Goal: Information Seeking & Learning: Compare options

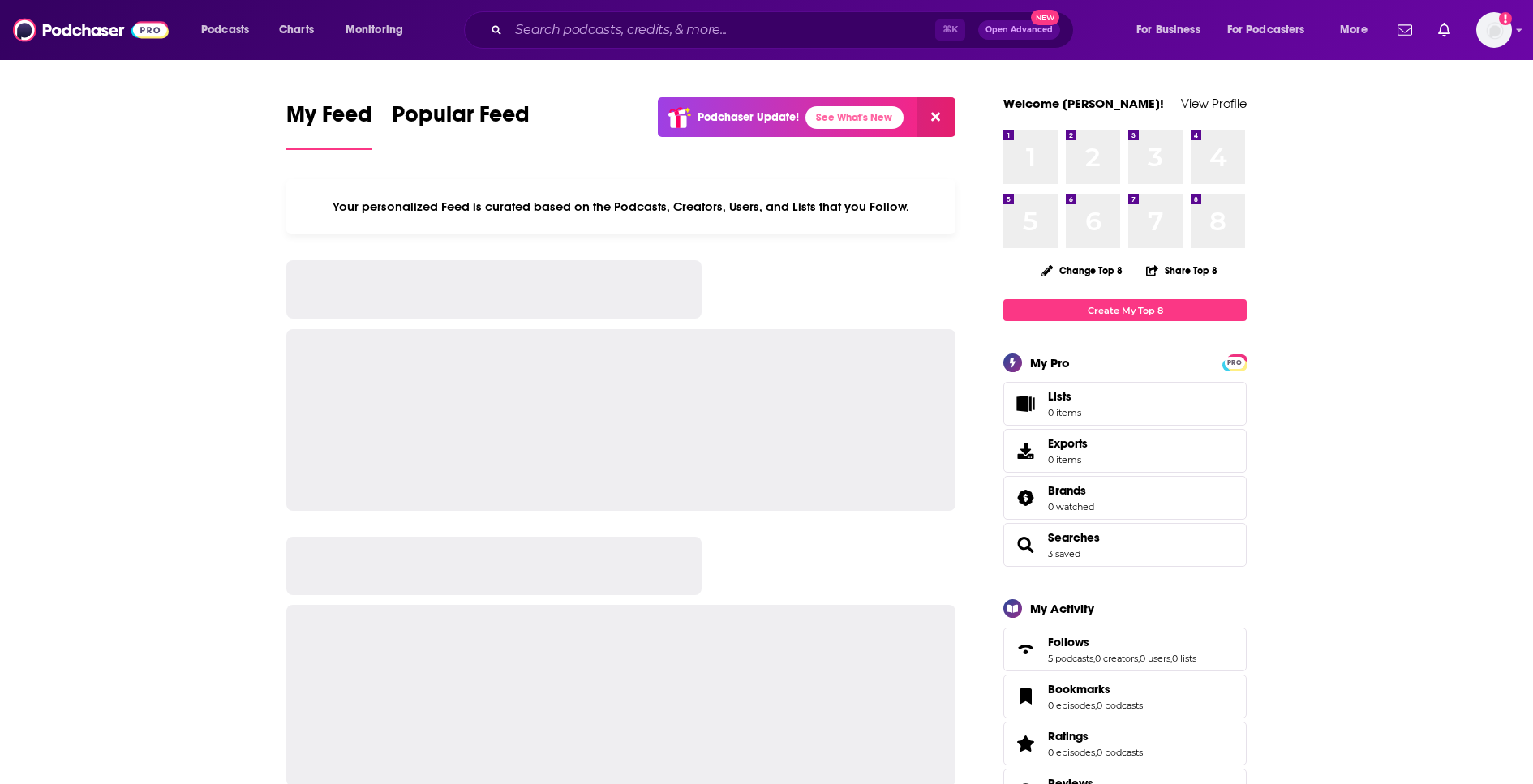
click at [636, 43] on div "⌘ K Open Advanced New" at bounding box center [768, 30] width 610 height 38
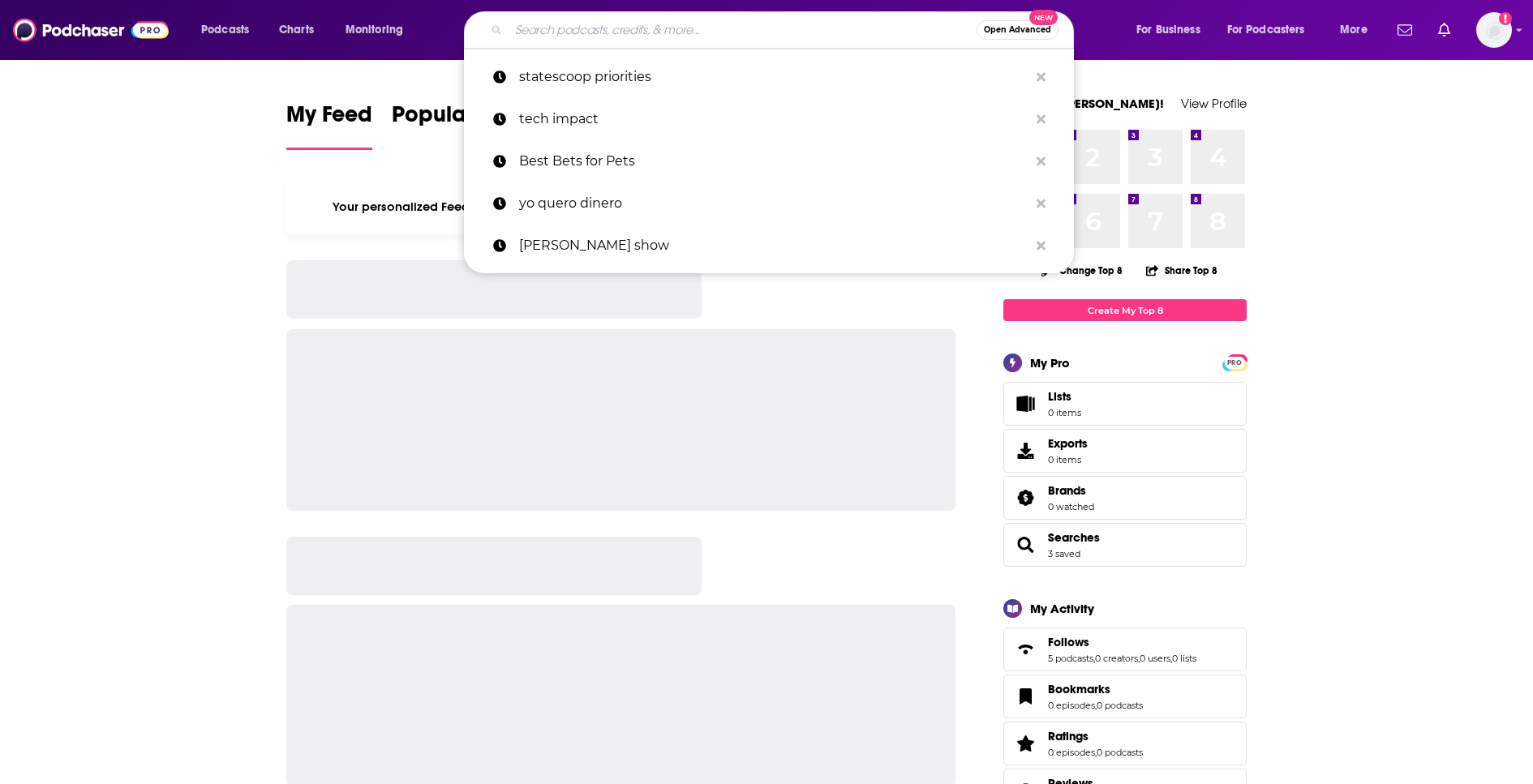
click at [637, 33] on input "Search podcasts, credits, & more..." at bounding box center [742, 30] width 468 height 26
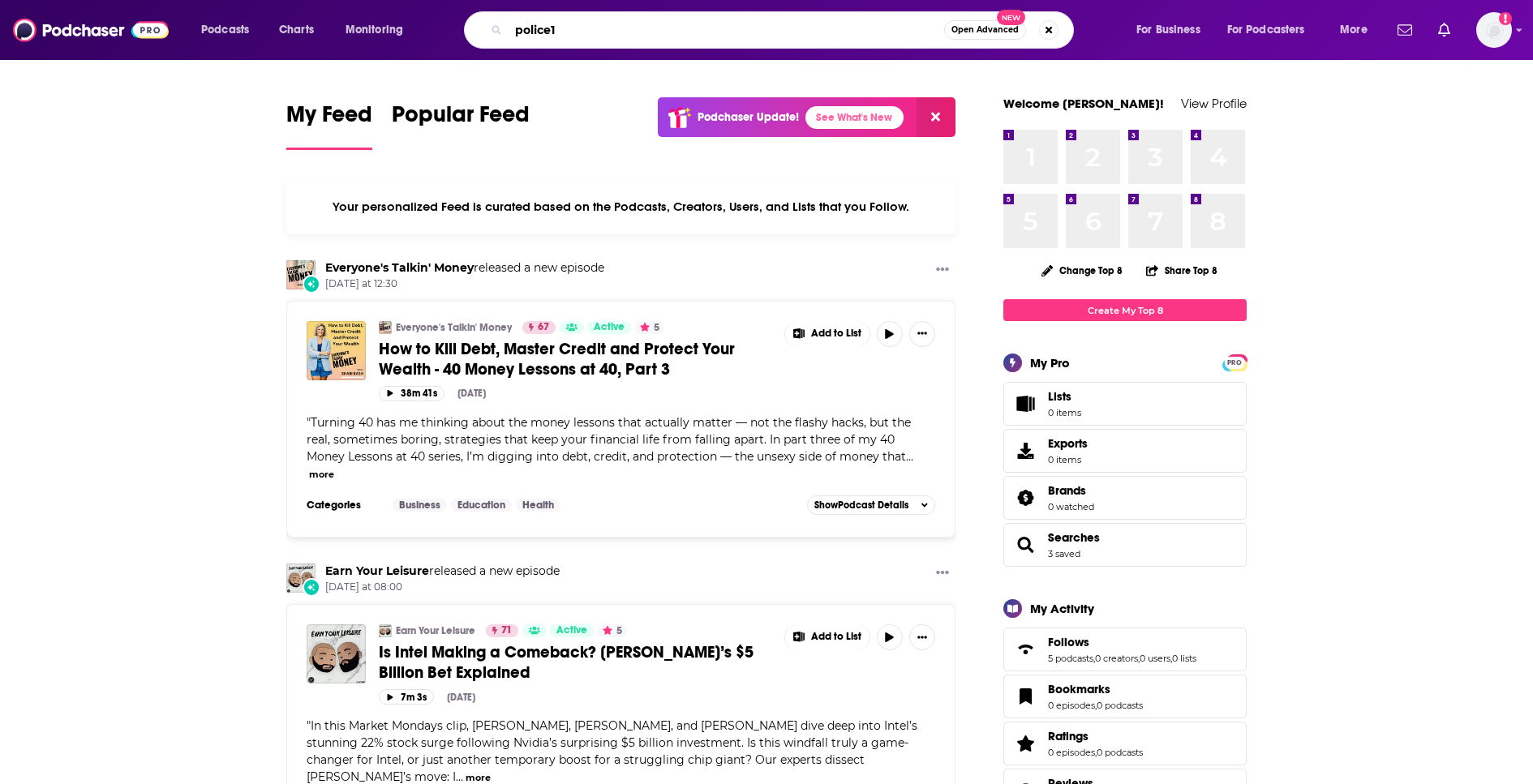
type input "police1"
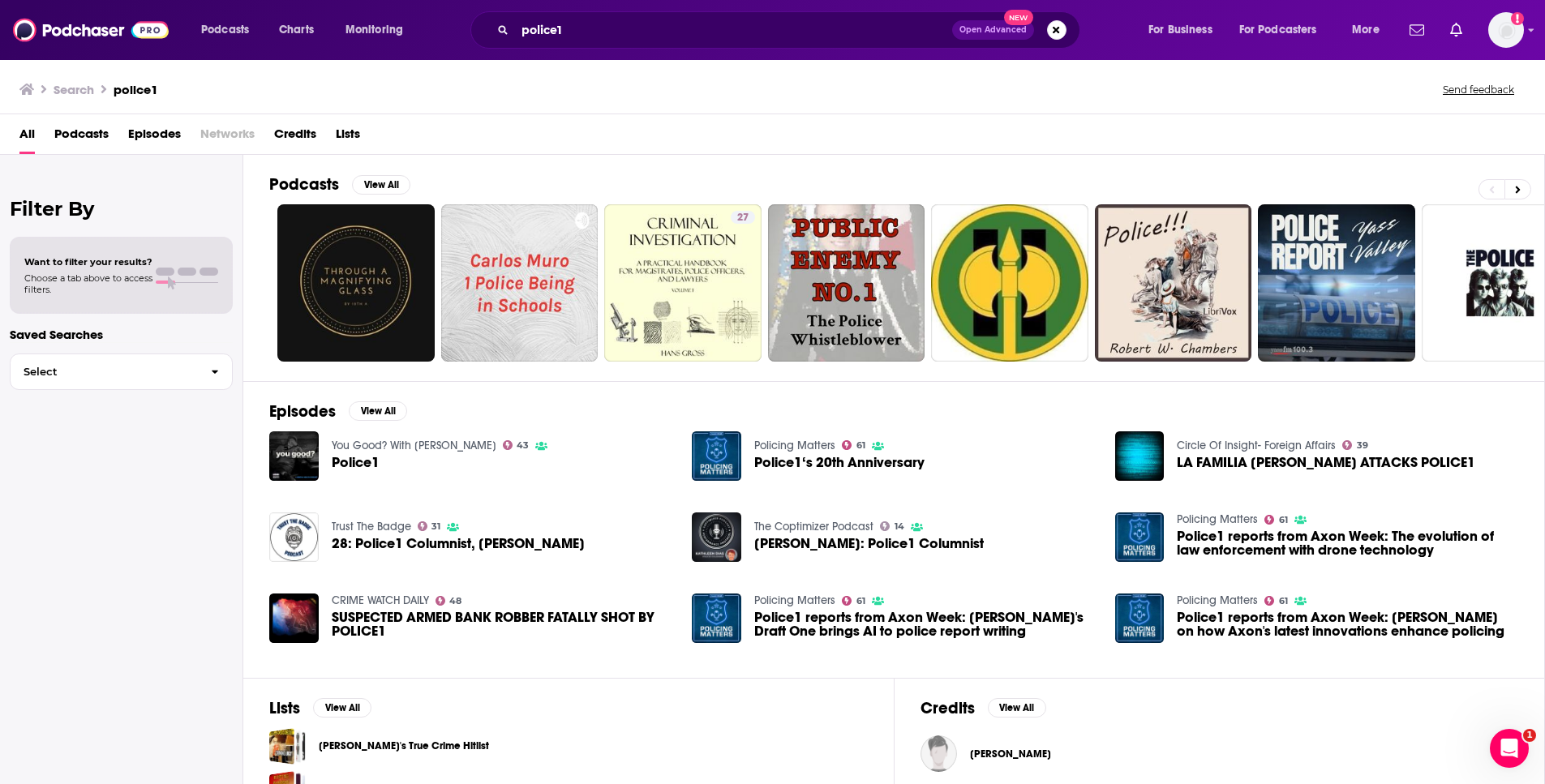
click at [838, 459] on span "Police1‘s 20th Anniversary" at bounding box center [839, 463] width 171 height 14
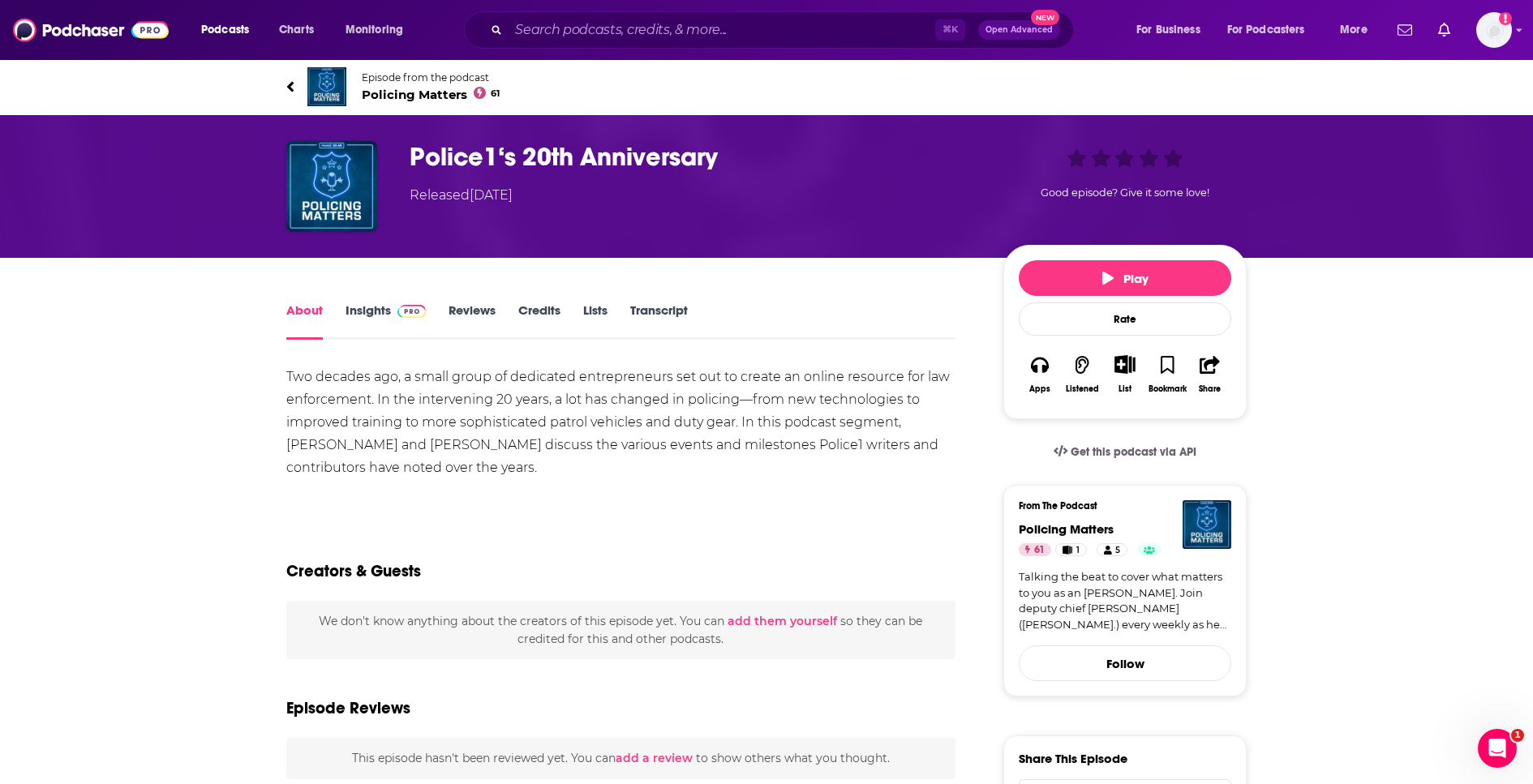
click at [450, 160] on h1 "Police1‘s 20th Anniversary" at bounding box center [693, 157] width 568 height 32
click at [387, 93] on span "Policing Matters 61" at bounding box center [430, 94] width 138 height 16
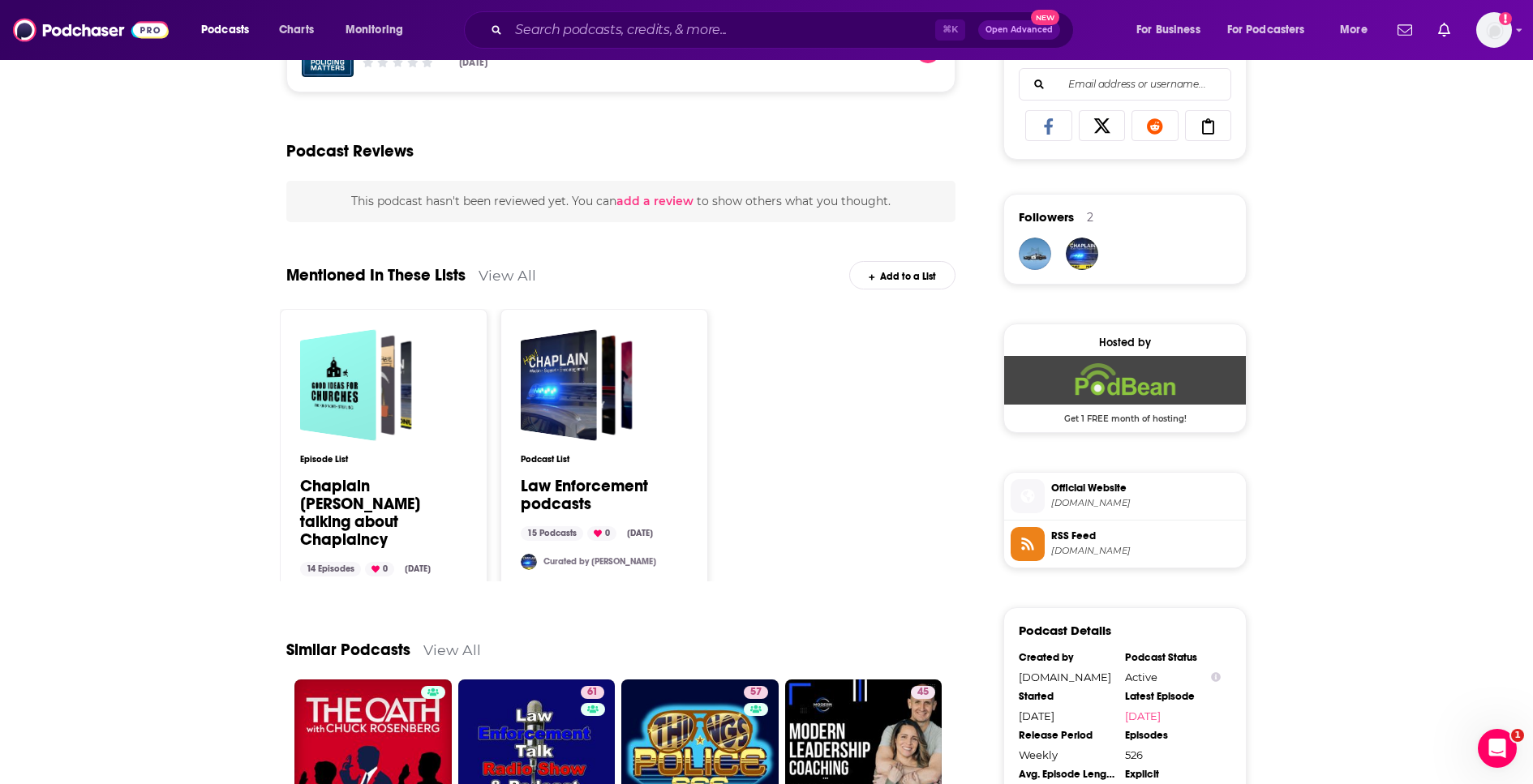
scroll to position [382, 0]
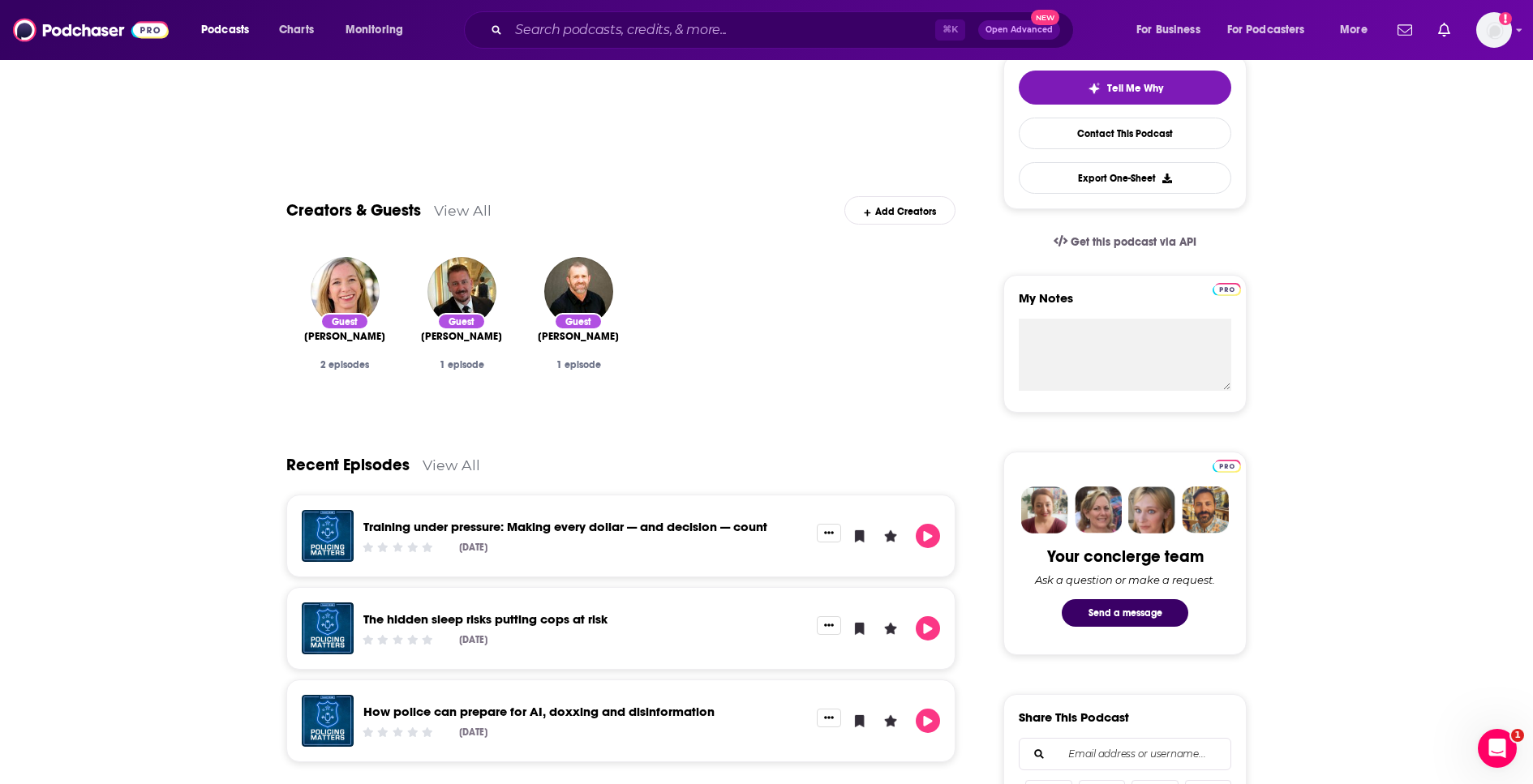
click at [449, 215] on link "View All" at bounding box center [463, 210] width 58 height 17
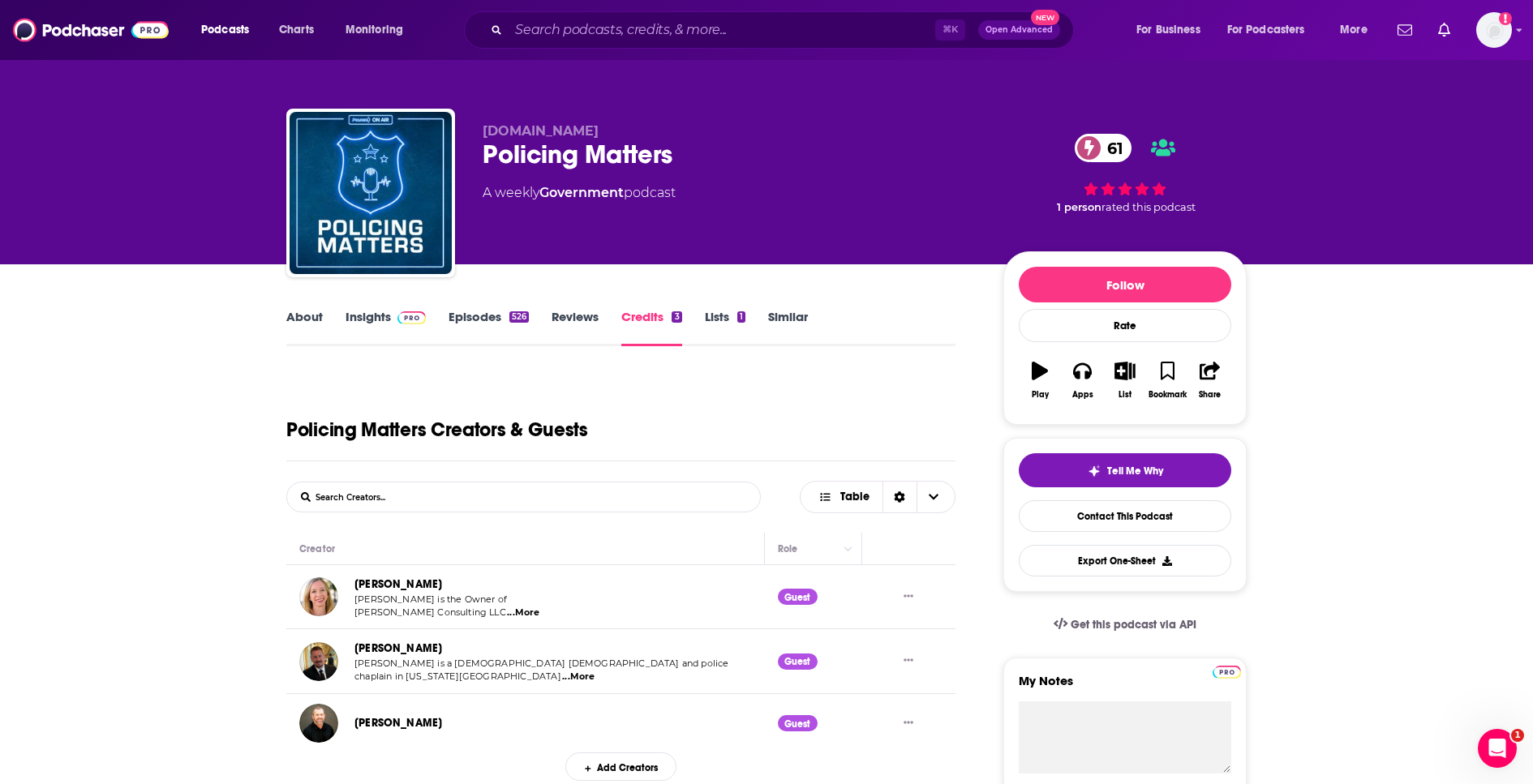
click at [311, 312] on link "About" at bounding box center [304, 327] width 37 height 38
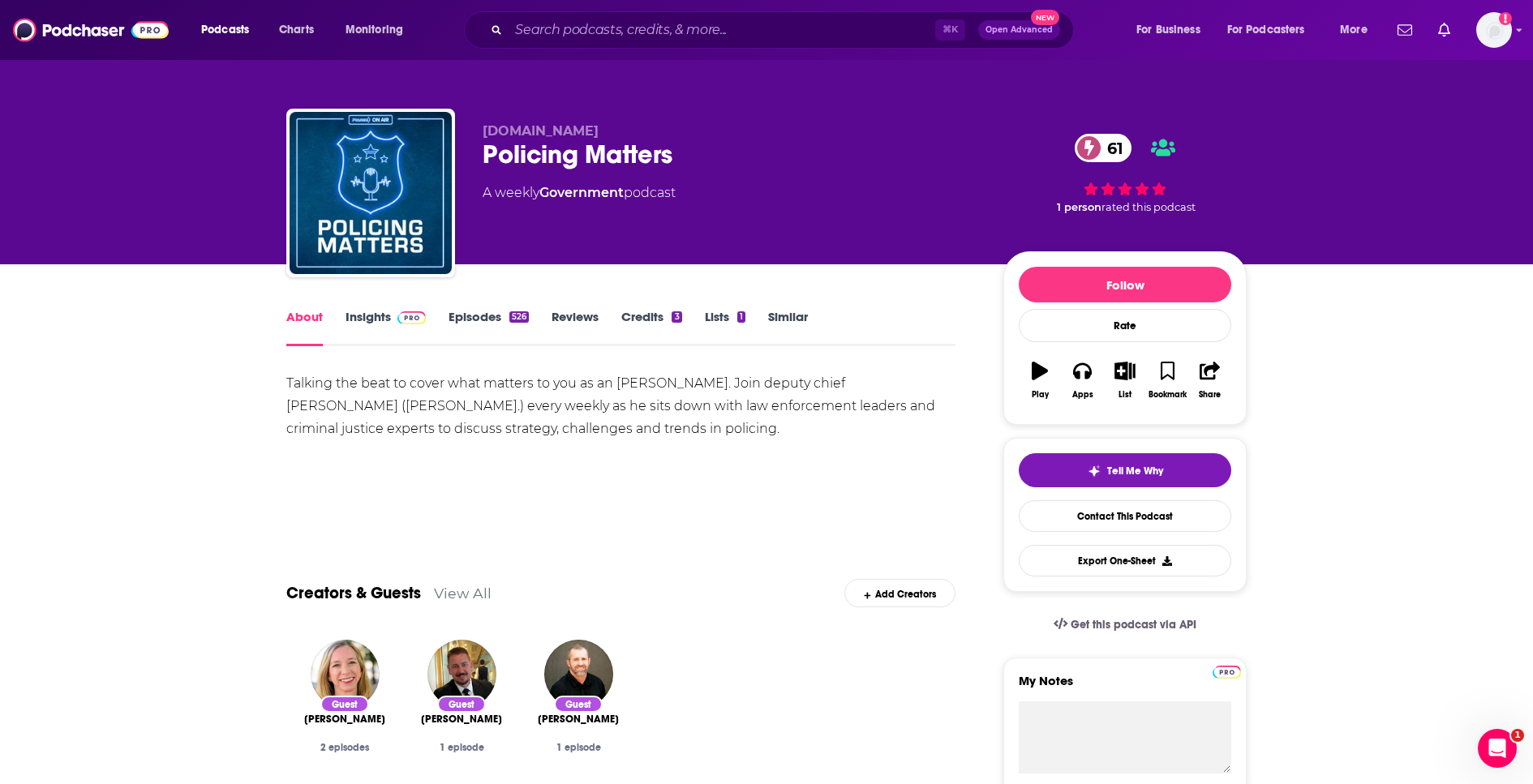
click at [378, 319] on link "Insights" at bounding box center [386, 327] width 80 height 38
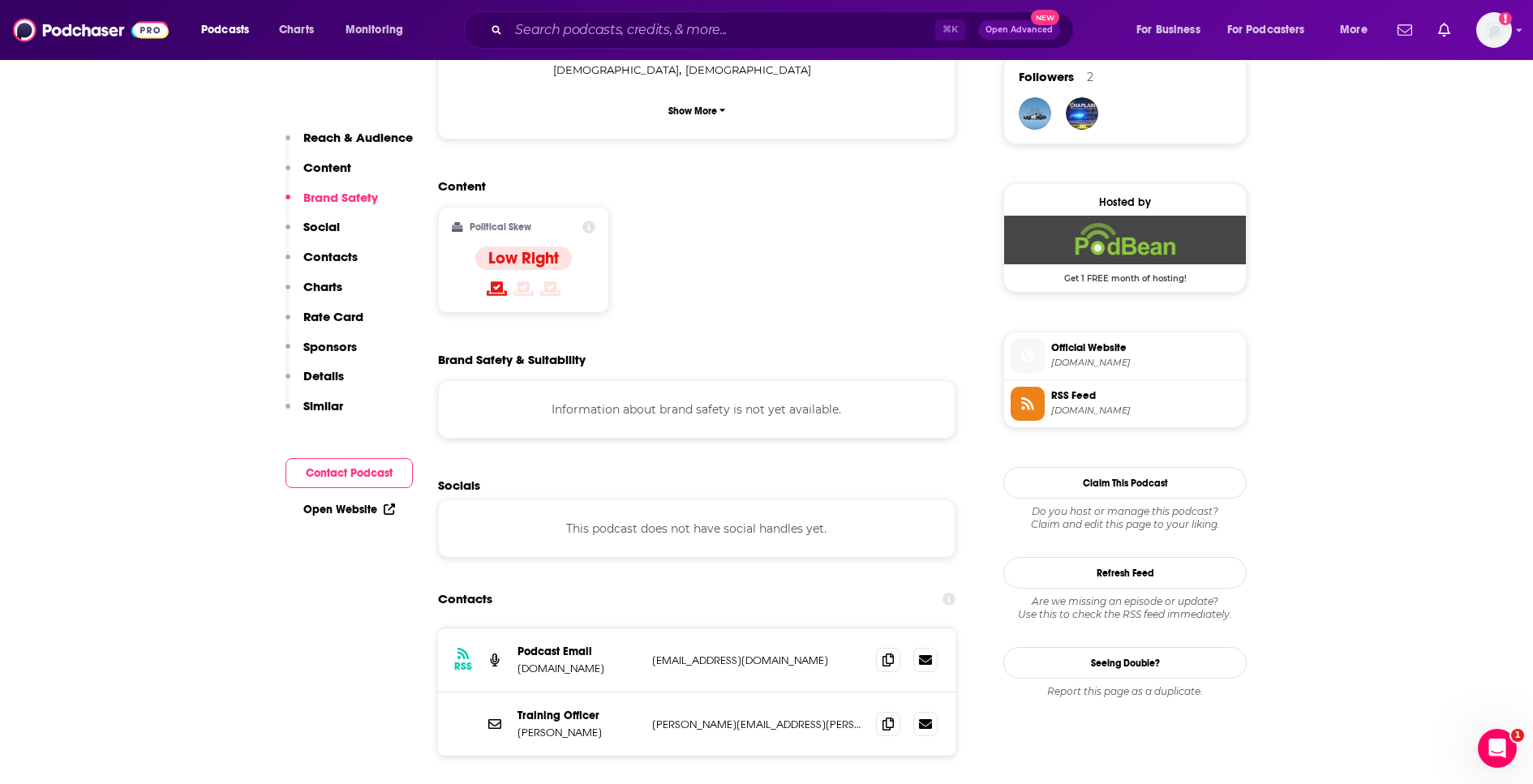
scroll to position [1192, 0]
click at [316, 255] on p "Contacts" at bounding box center [331, 257] width 54 height 16
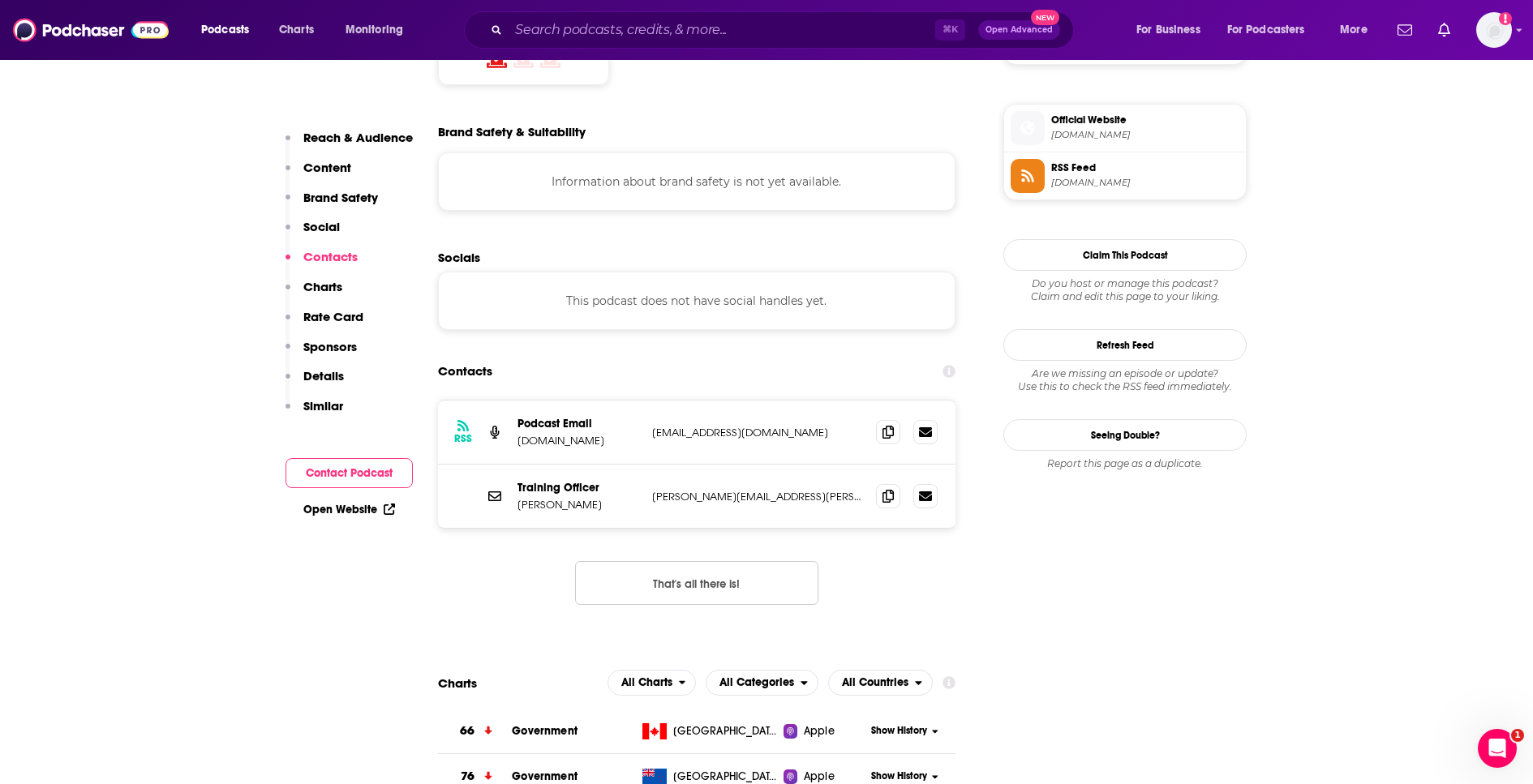
scroll to position [1437, 0]
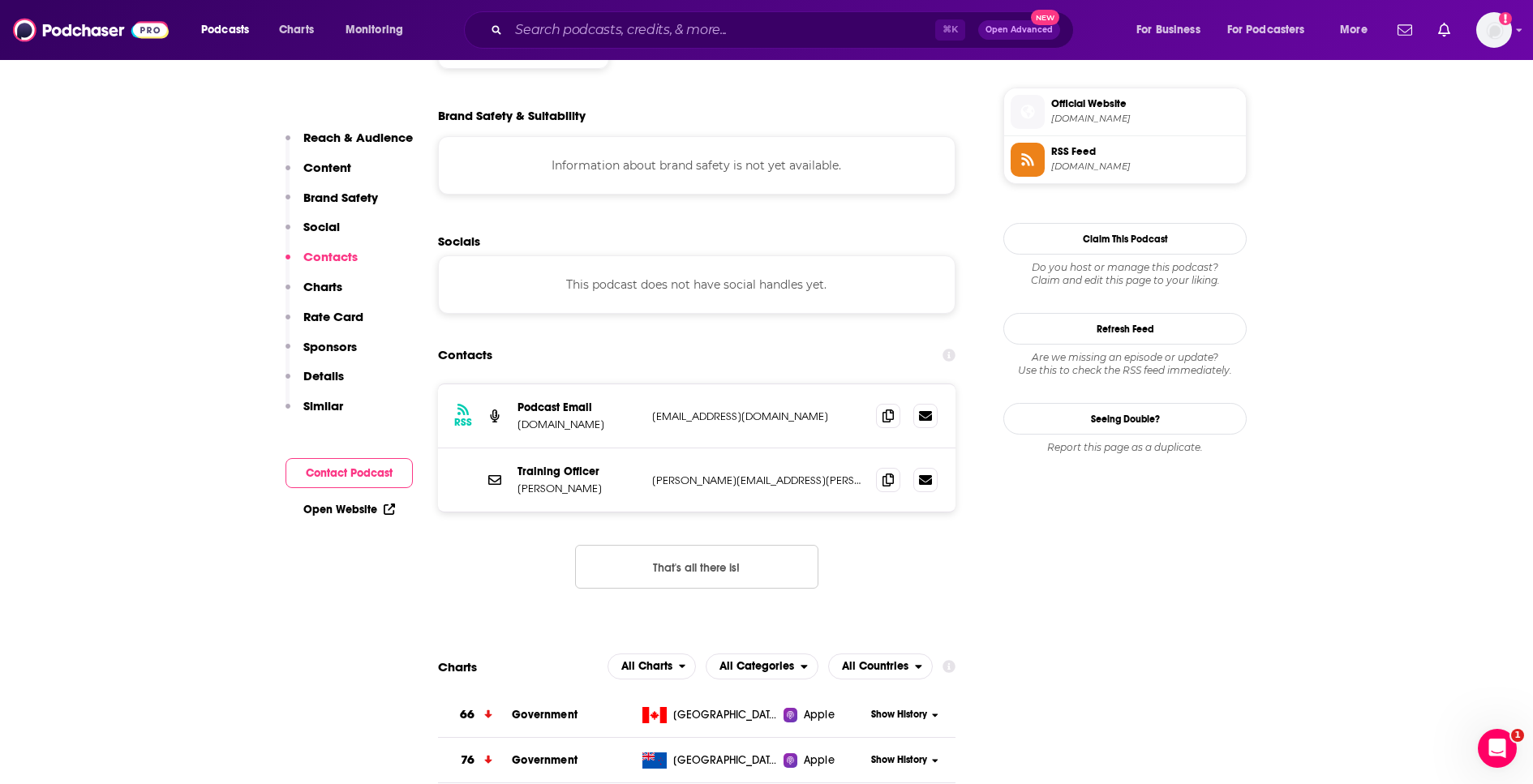
click at [652, 410] on p "[EMAIL_ADDRESS][DOMAIN_NAME]" at bounding box center [757, 416] width 211 height 14
click at [670, 410] on p "[EMAIL_ADDRESS][DOMAIN_NAME]" at bounding box center [757, 416] width 211 height 14
click at [883, 409] on icon at bounding box center [887, 415] width 11 height 13
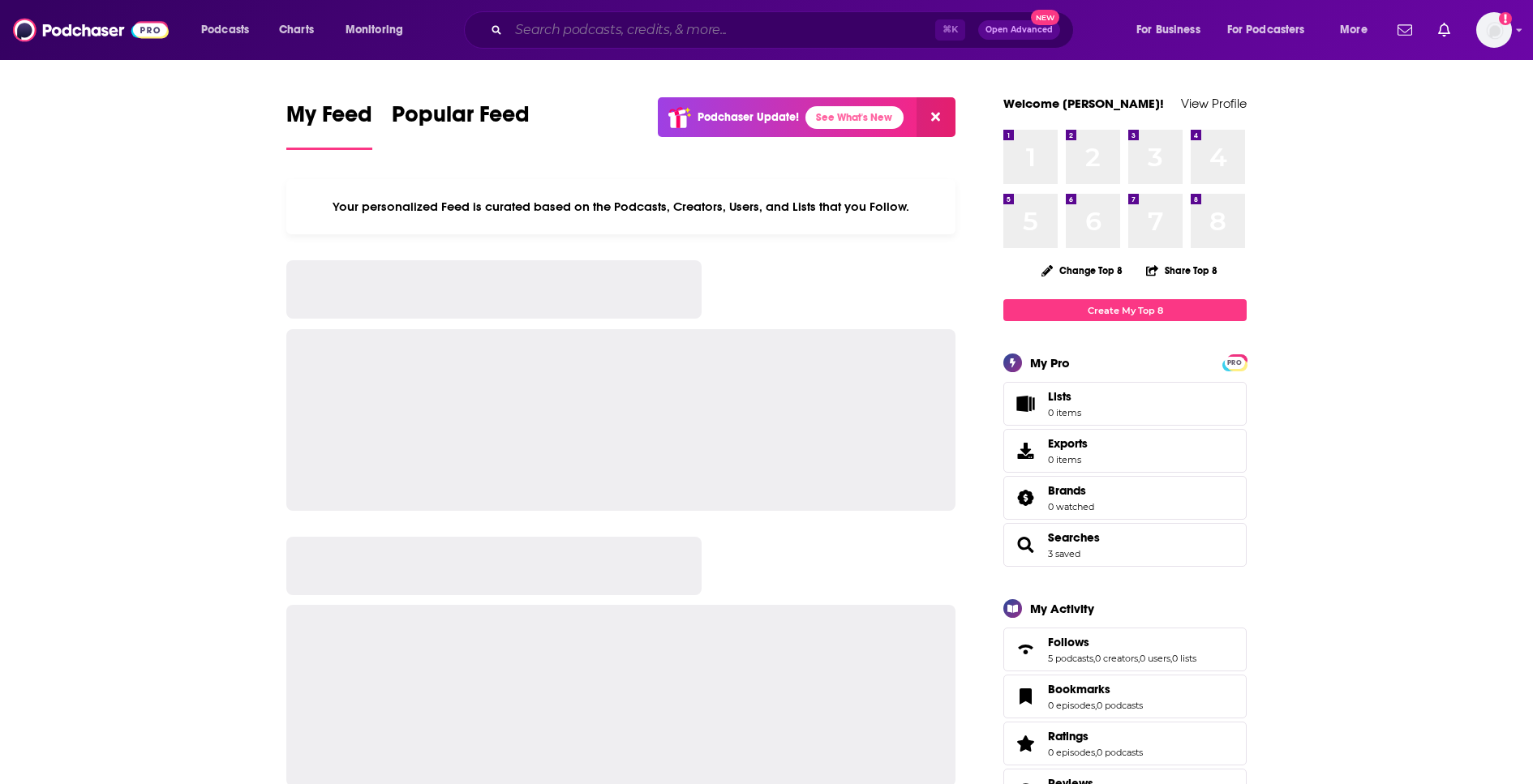
click at [737, 32] on input "Search podcasts, credits, & more..." at bounding box center [721, 30] width 426 height 26
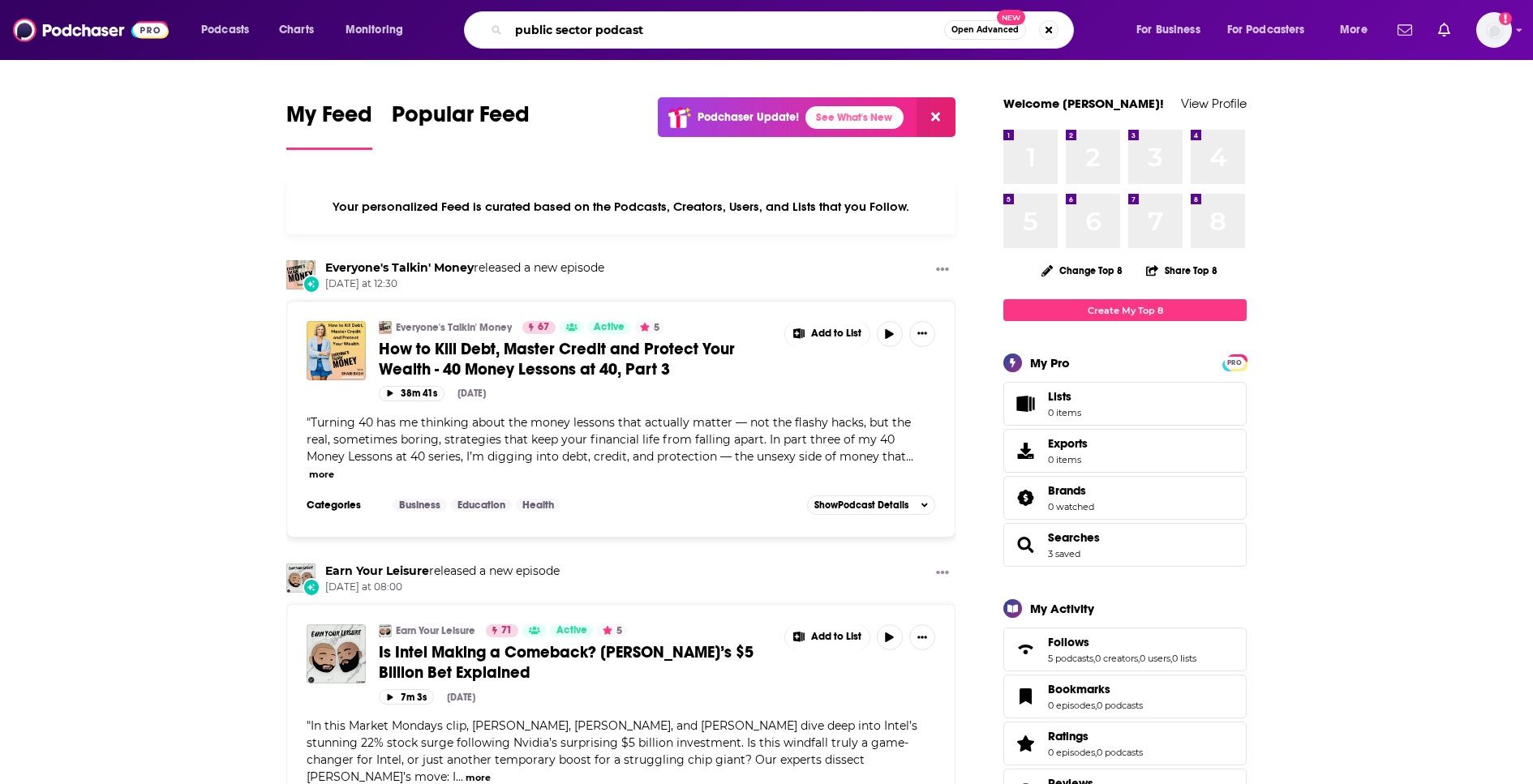
type input "public sector podcast"
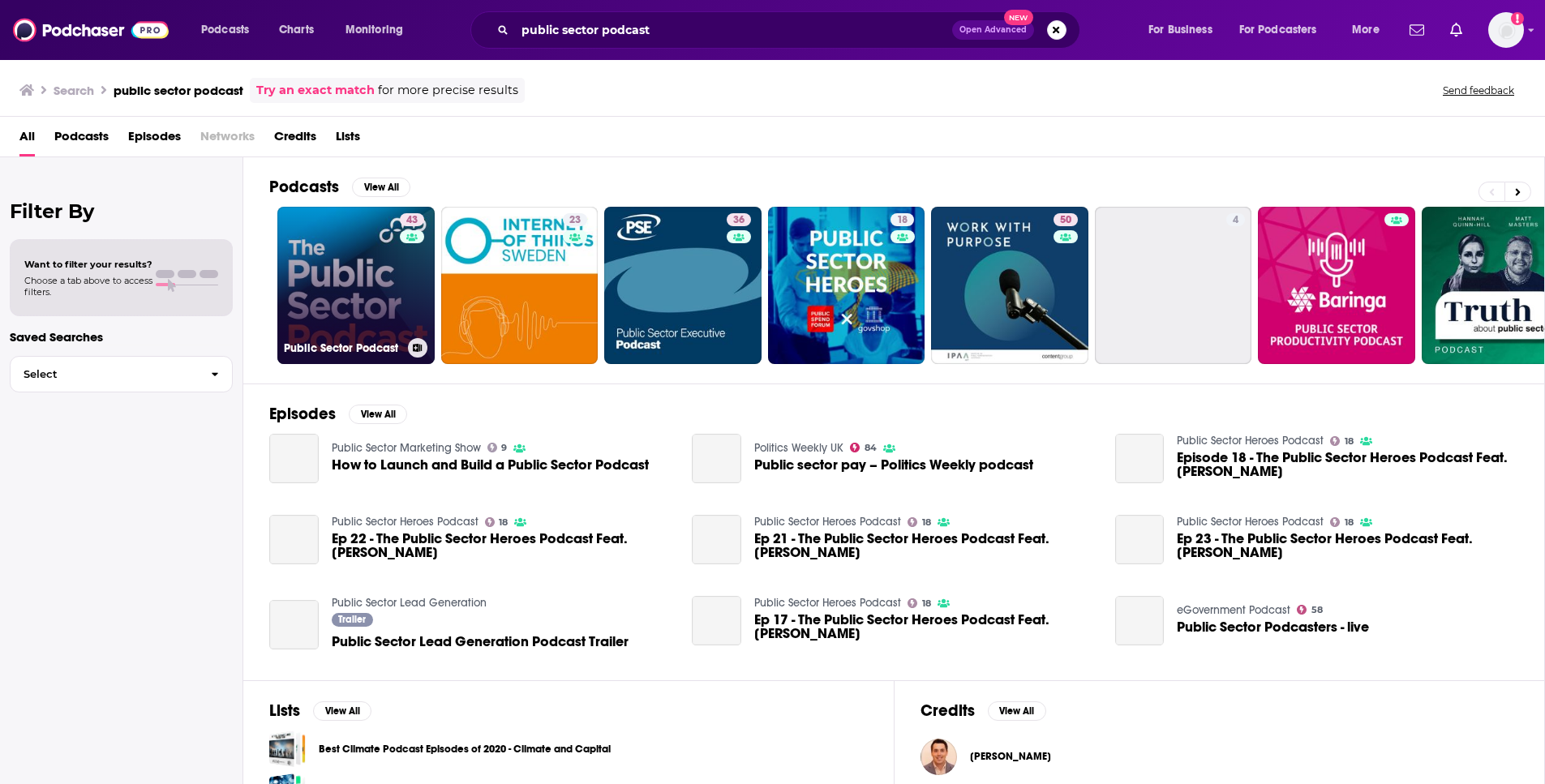
click at [404, 306] on div "43" at bounding box center [414, 276] width 28 height 125
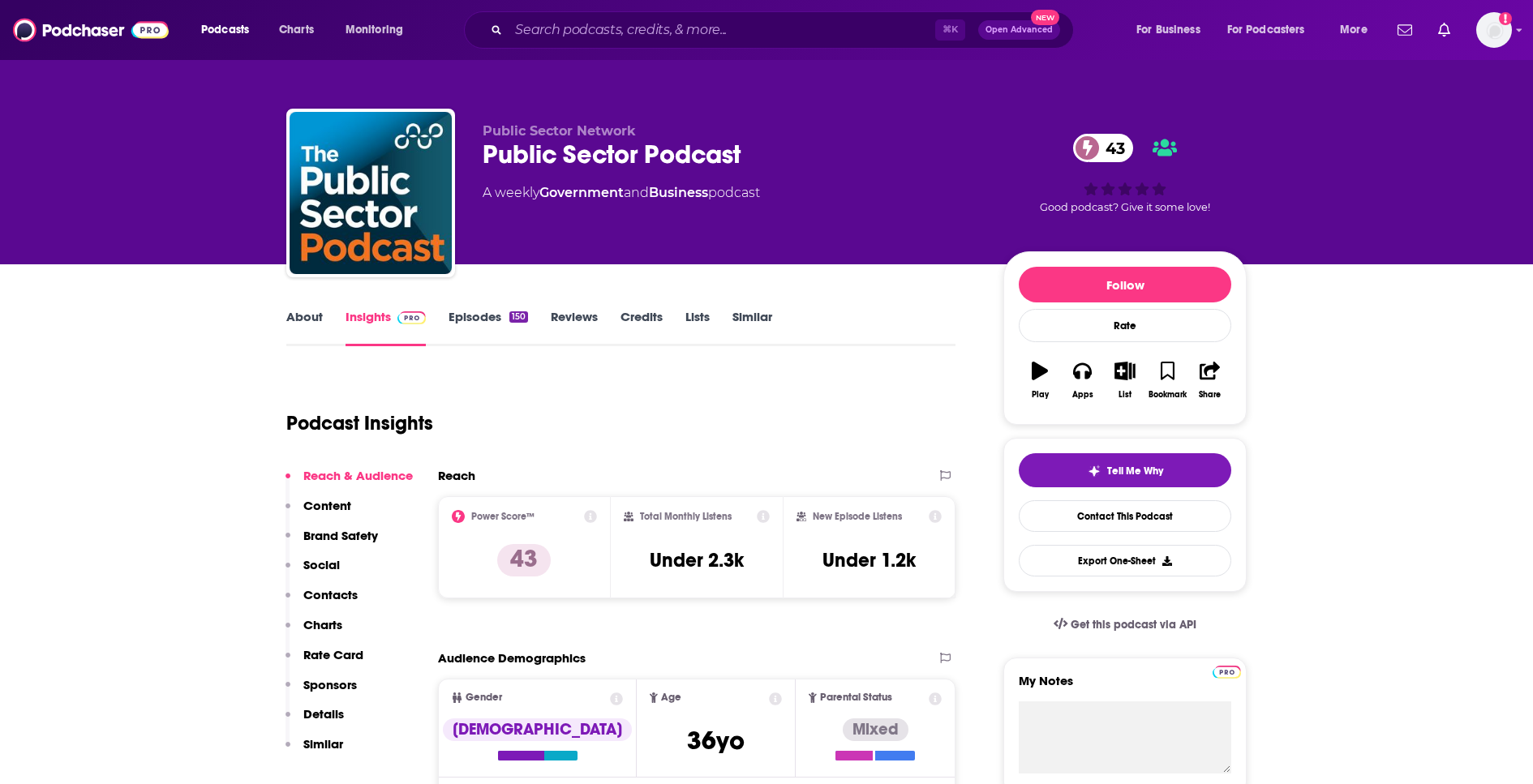
click at [327, 512] on p "Content" at bounding box center [327, 506] width 48 height 16
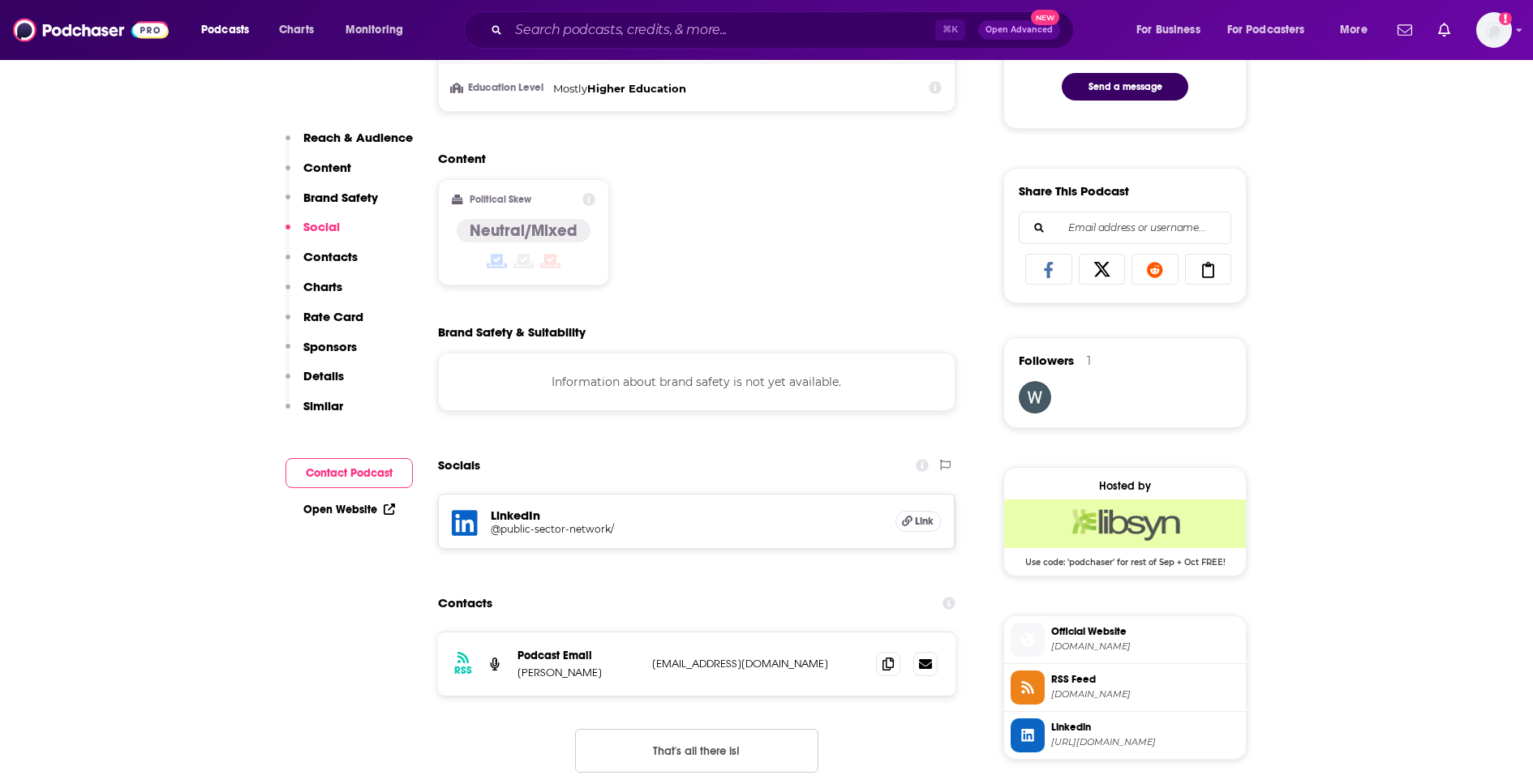
scroll to position [1093, 0]
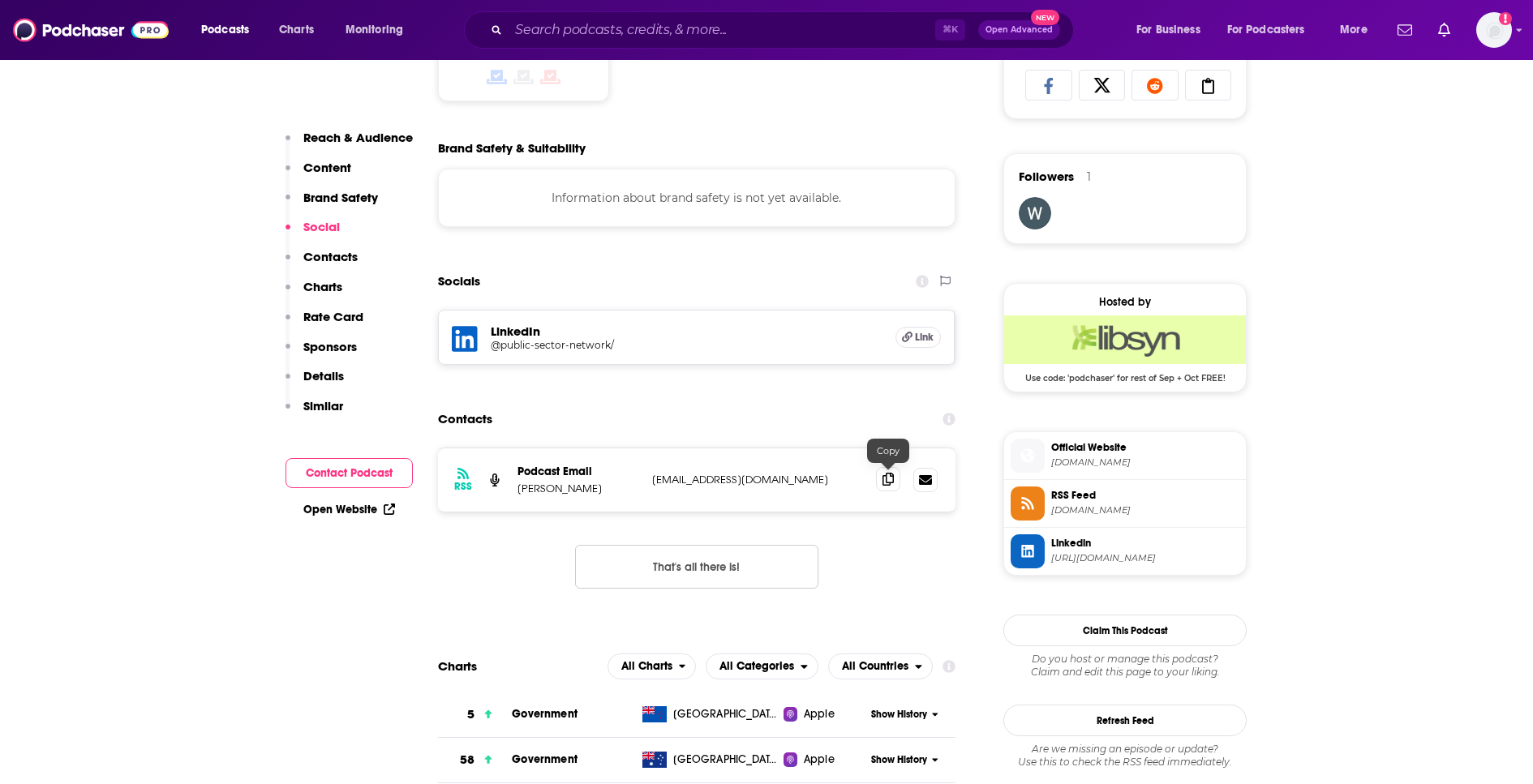
click at [900, 481] on span at bounding box center [888, 480] width 24 height 24
click at [887, 481] on icon at bounding box center [887, 479] width 11 height 13
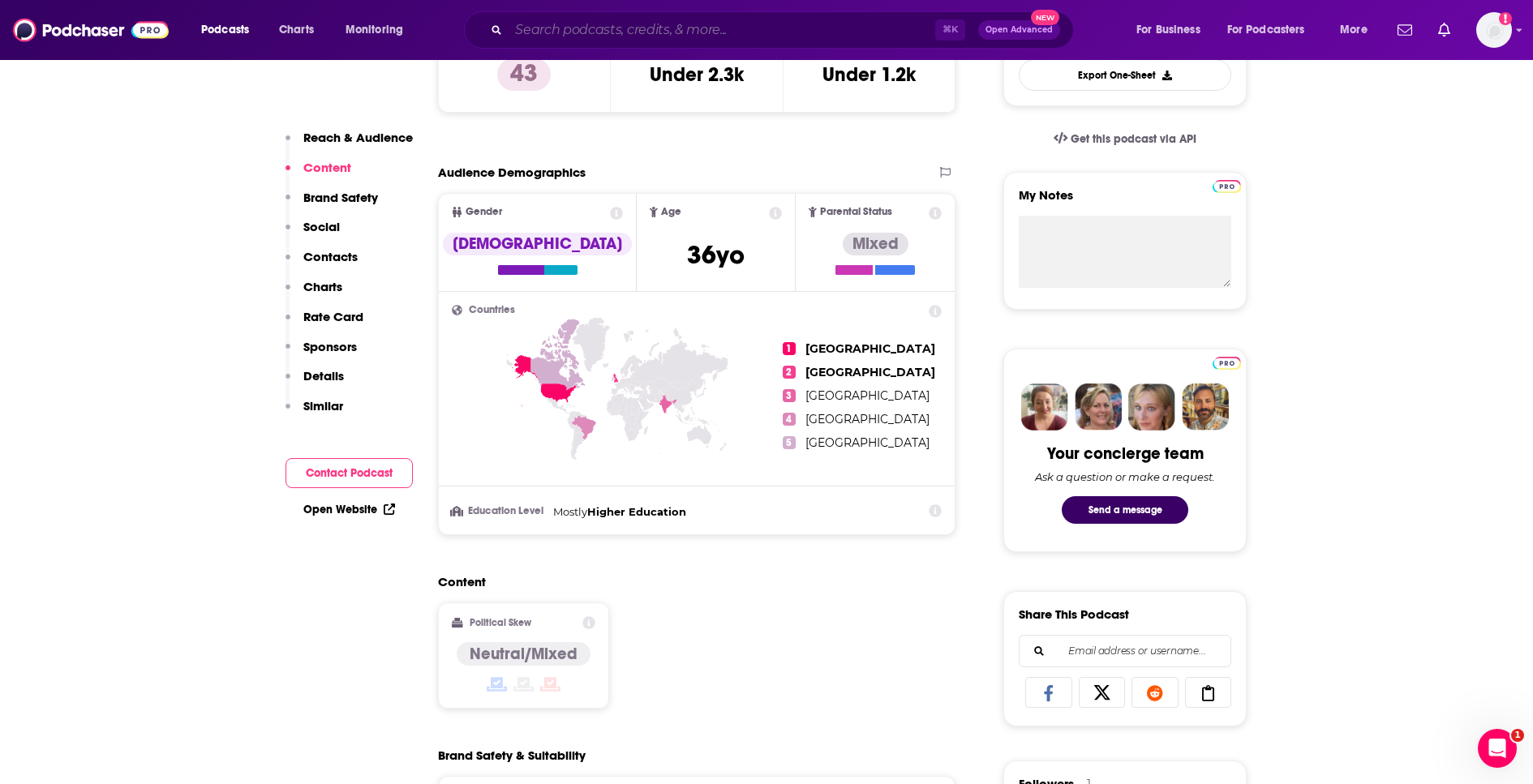
click at [621, 31] on input "Search podcasts, credits, & more..." at bounding box center [721, 30] width 426 height 26
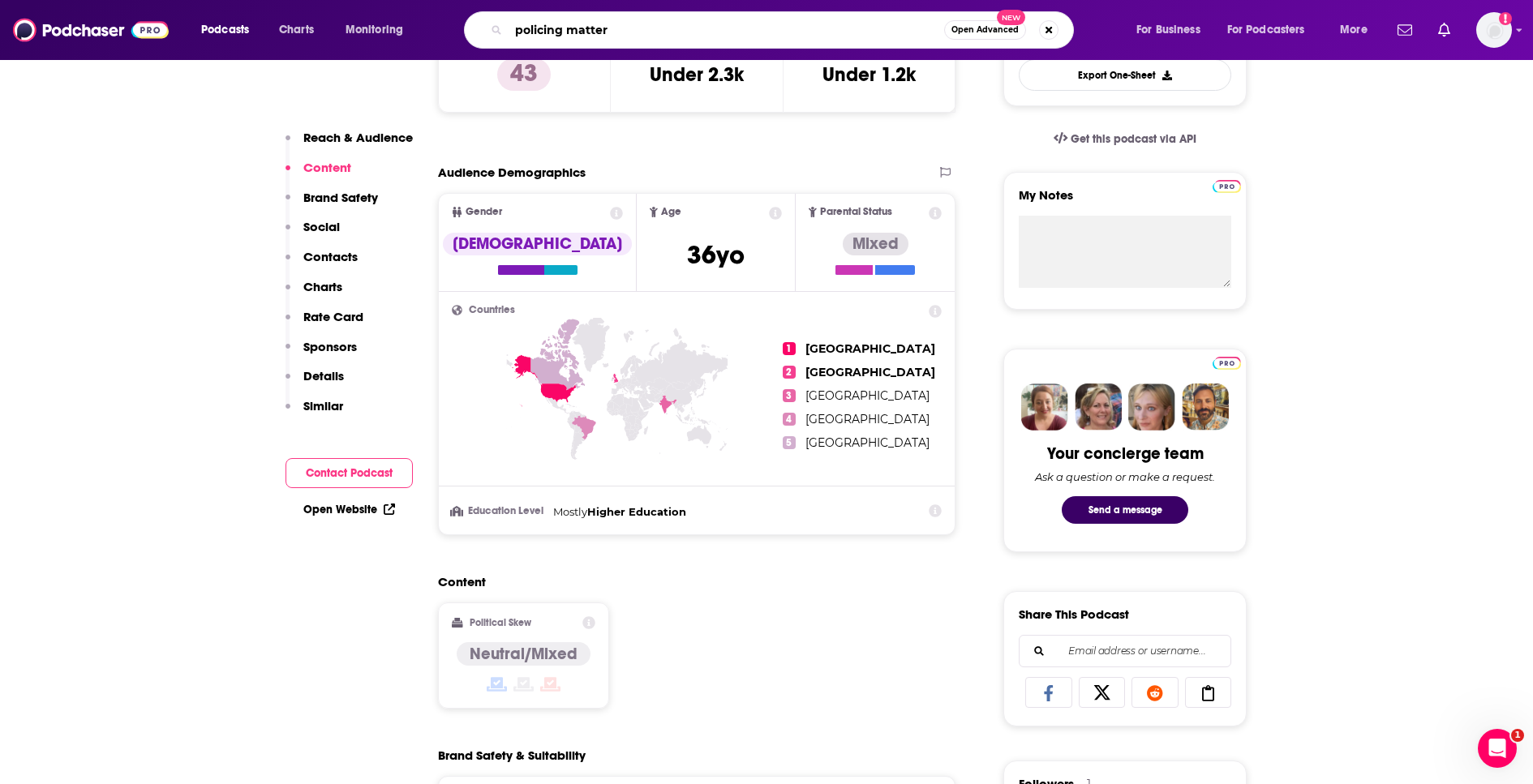
type input "policing matters"
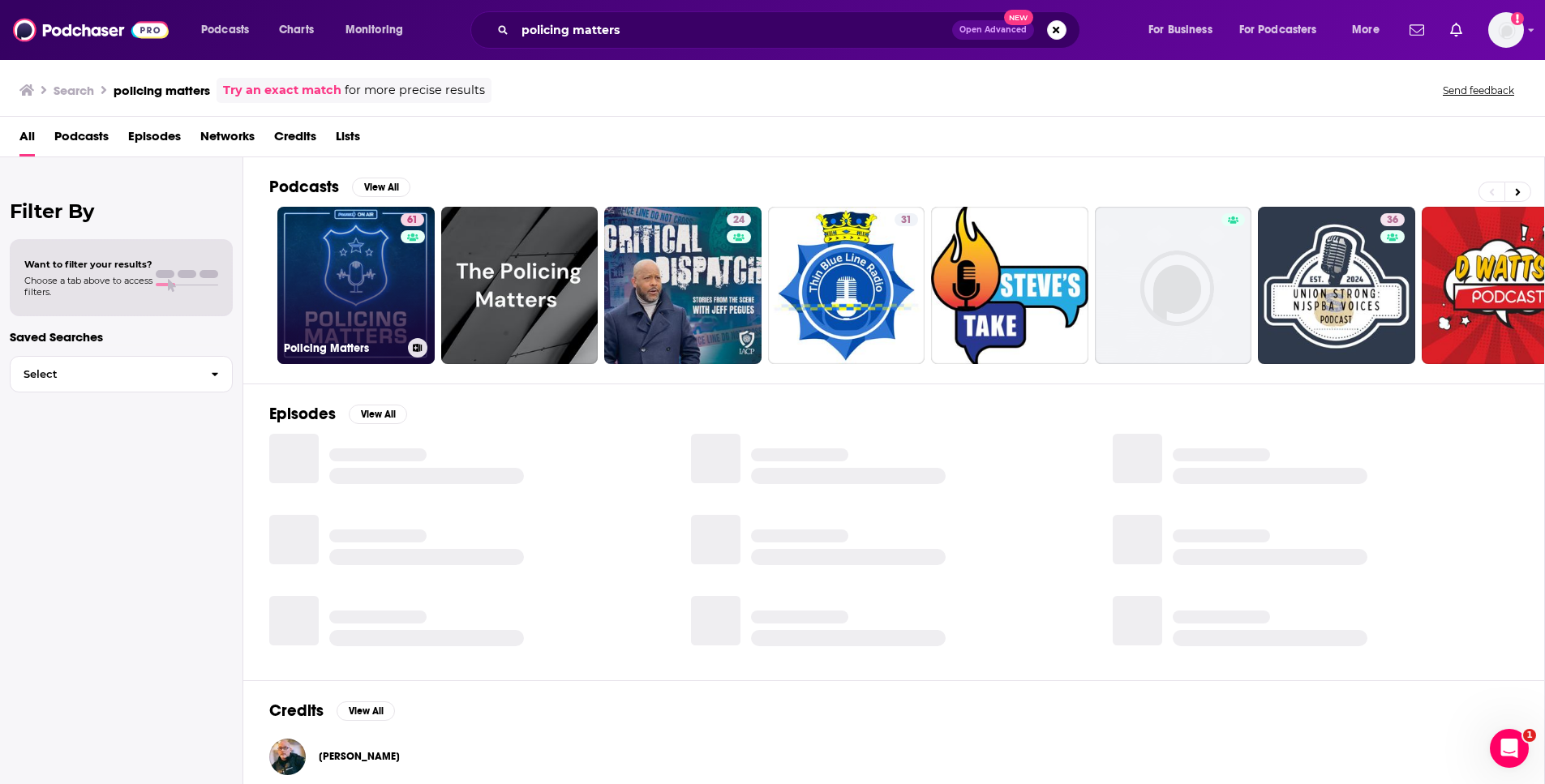
click at [344, 259] on link "61 Policing Matters" at bounding box center [356, 285] width 158 height 158
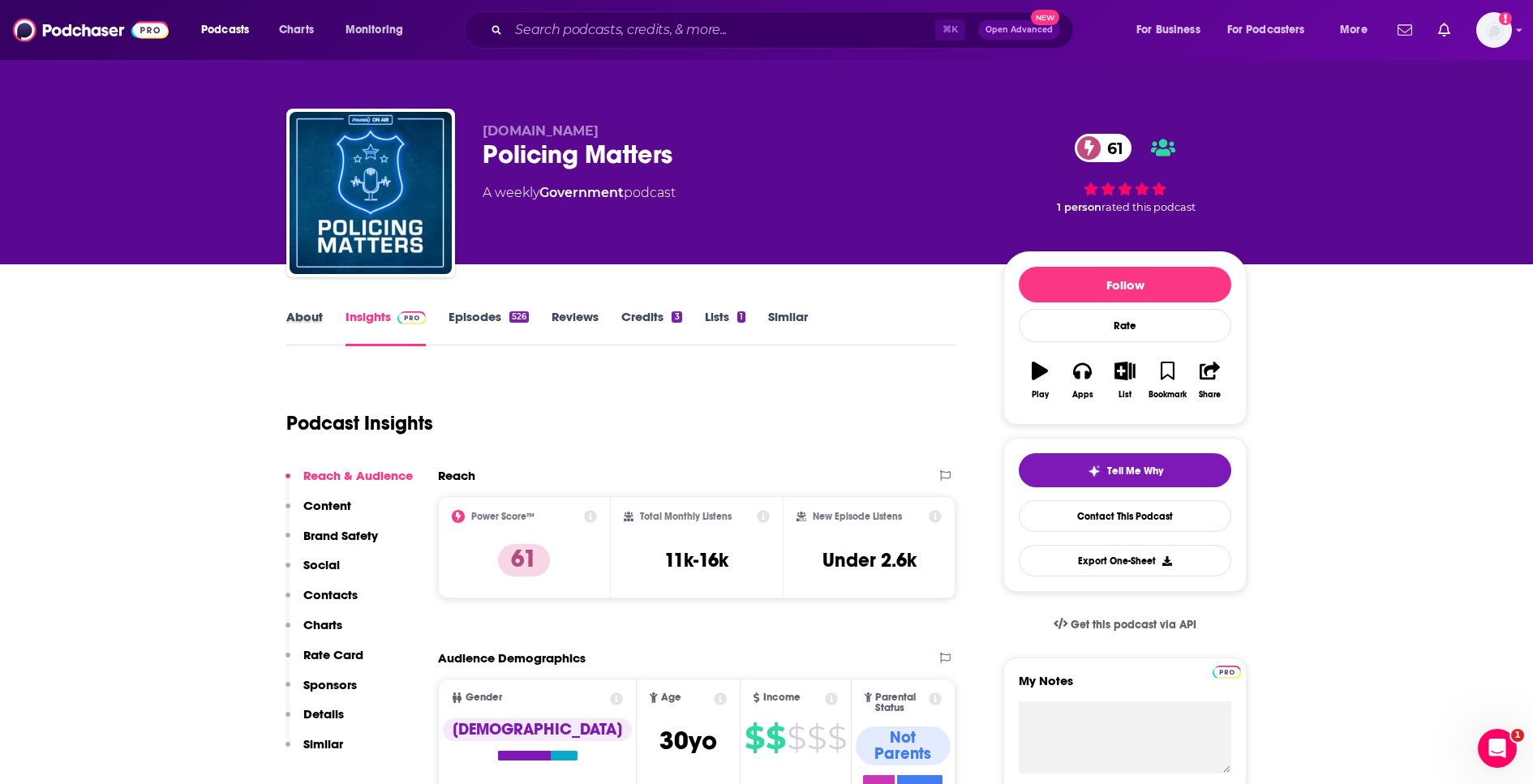
click at [325, 326] on div "About" at bounding box center [316, 327] width 60 height 38
click at [313, 318] on link "About" at bounding box center [304, 327] width 37 height 38
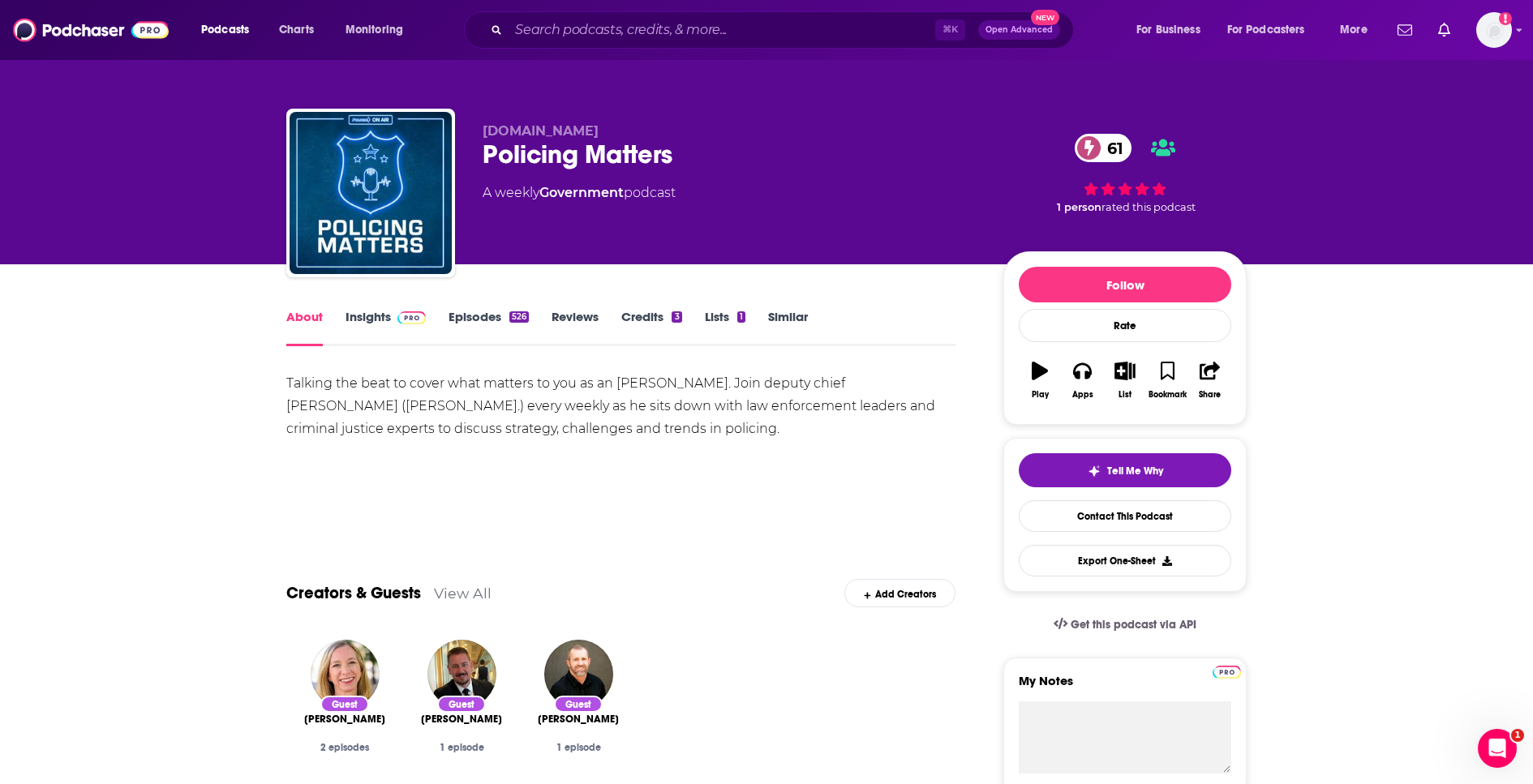
click at [802, 312] on link "Similar" at bounding box center [788, 327] width 39 height 38
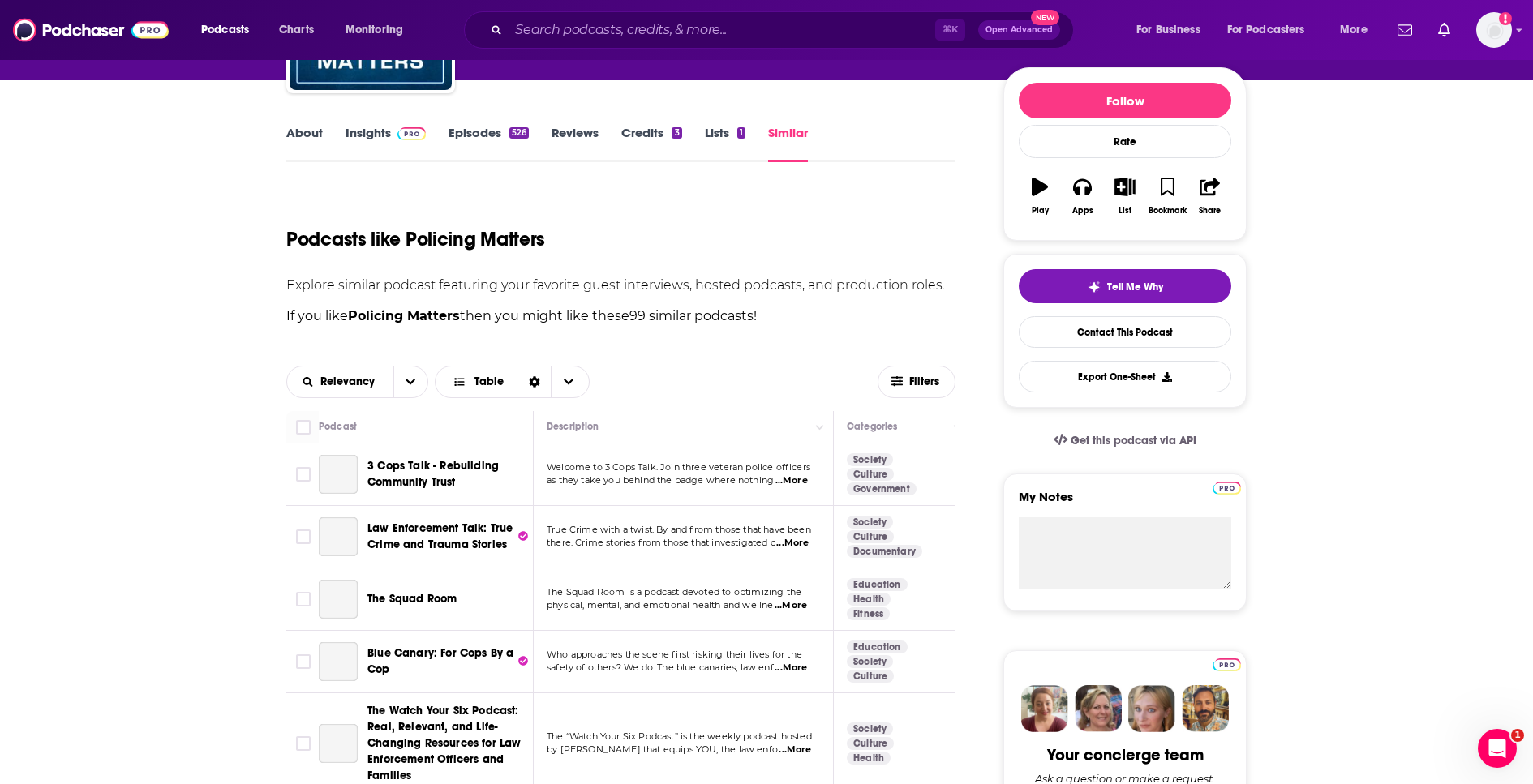
scroll to position [333, 0]
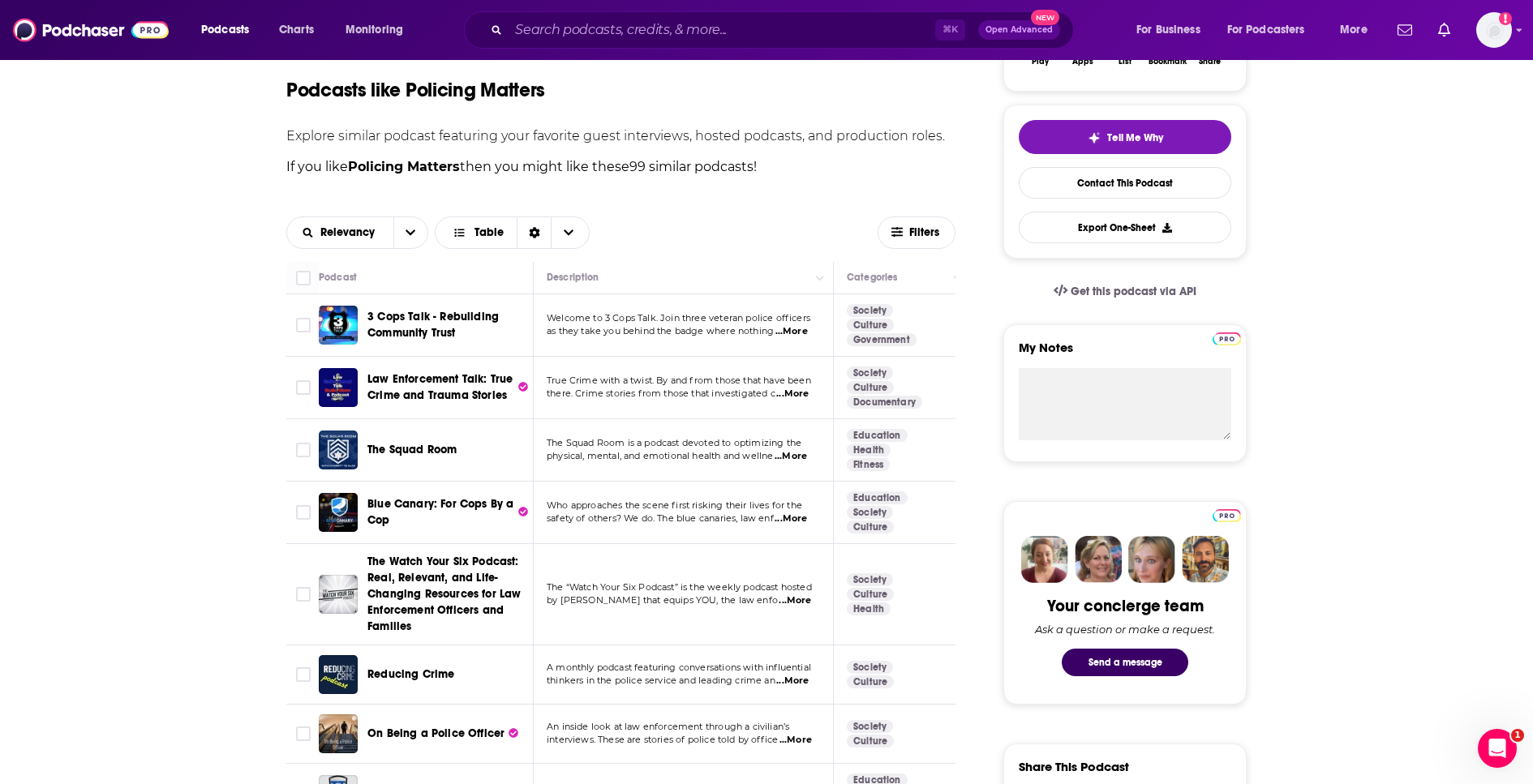
drag, startPoint x: 167, startPoint y: 396, endPoint x: 185, endPoint y: 392, distance: 18.4
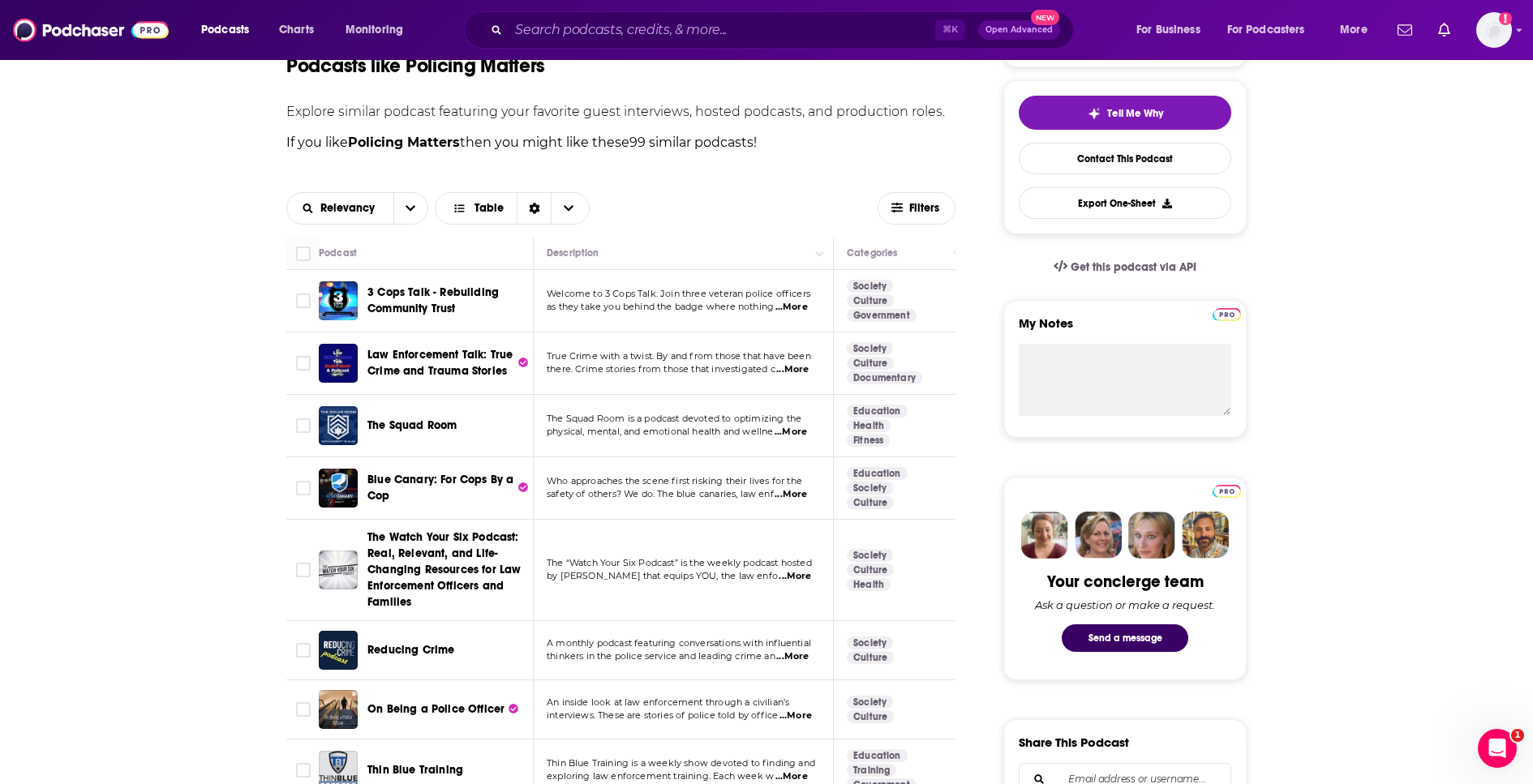
scroll to position [360, 0]
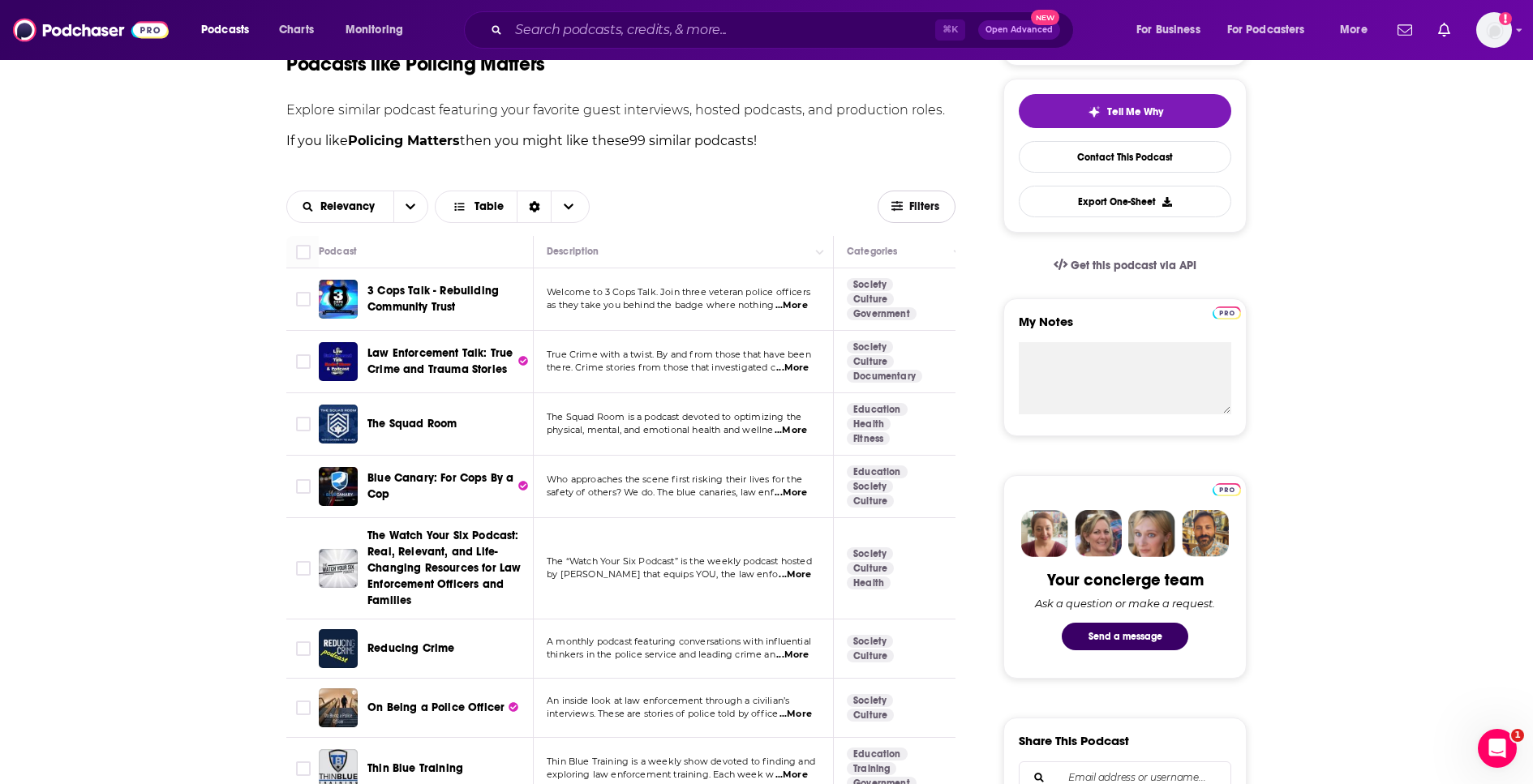
click at [920, 201] on span "Filters" at bounding box center [925, 206] width 32 height 11
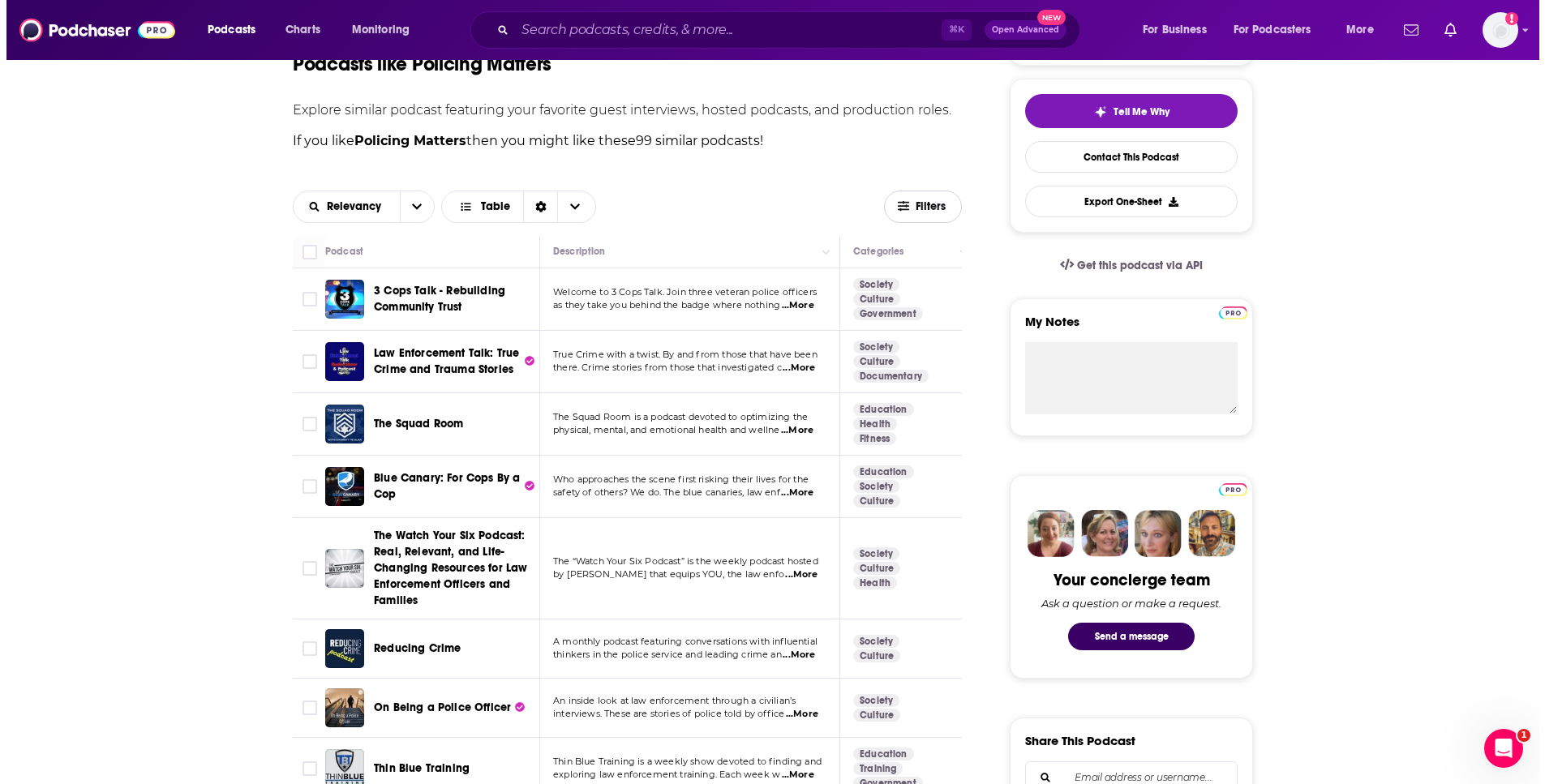
scroll to position [0, 0]
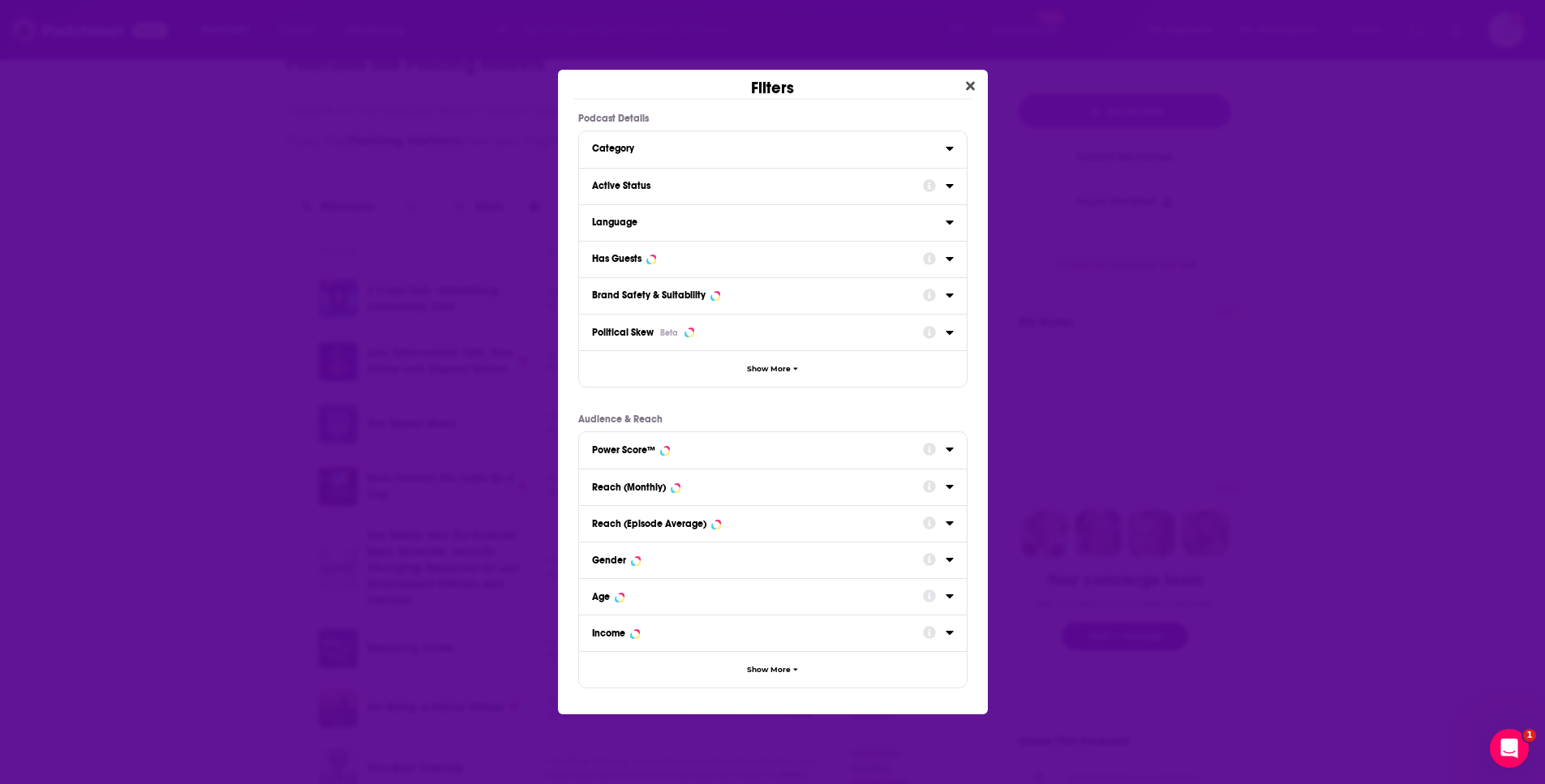
click at [676, 150] on div "Category" at bounding box center [764, 148] width 343 height 11
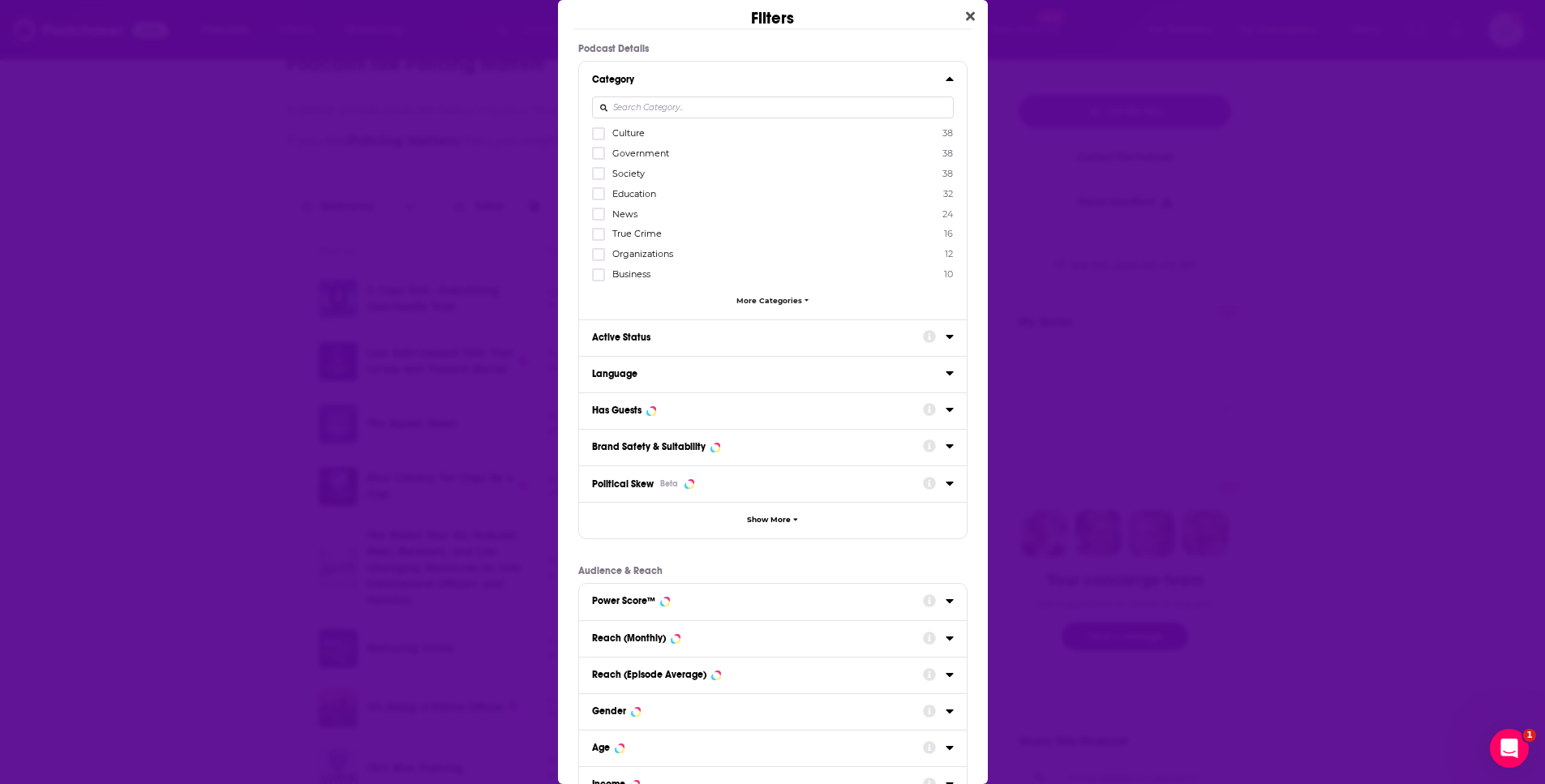
click at [946, 79] on icon "Dialog" at bounding box center [950, 79] width 7 height 4
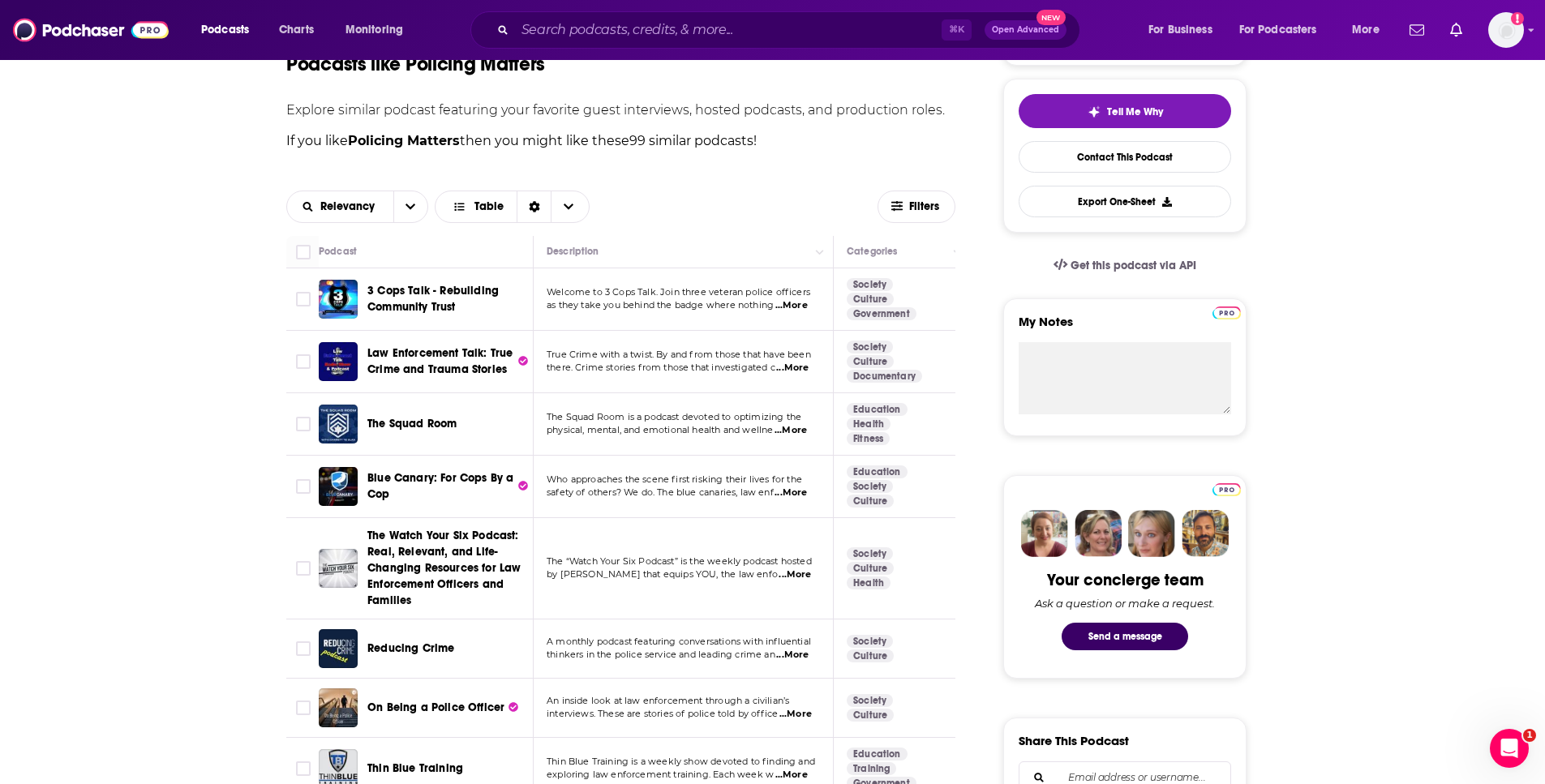
click at [1121, 393] on div "Filters Podcast Details Category Active Status Language Has Guests Brand Safety…" at bounding box center [772, 392] width 1545 height 784
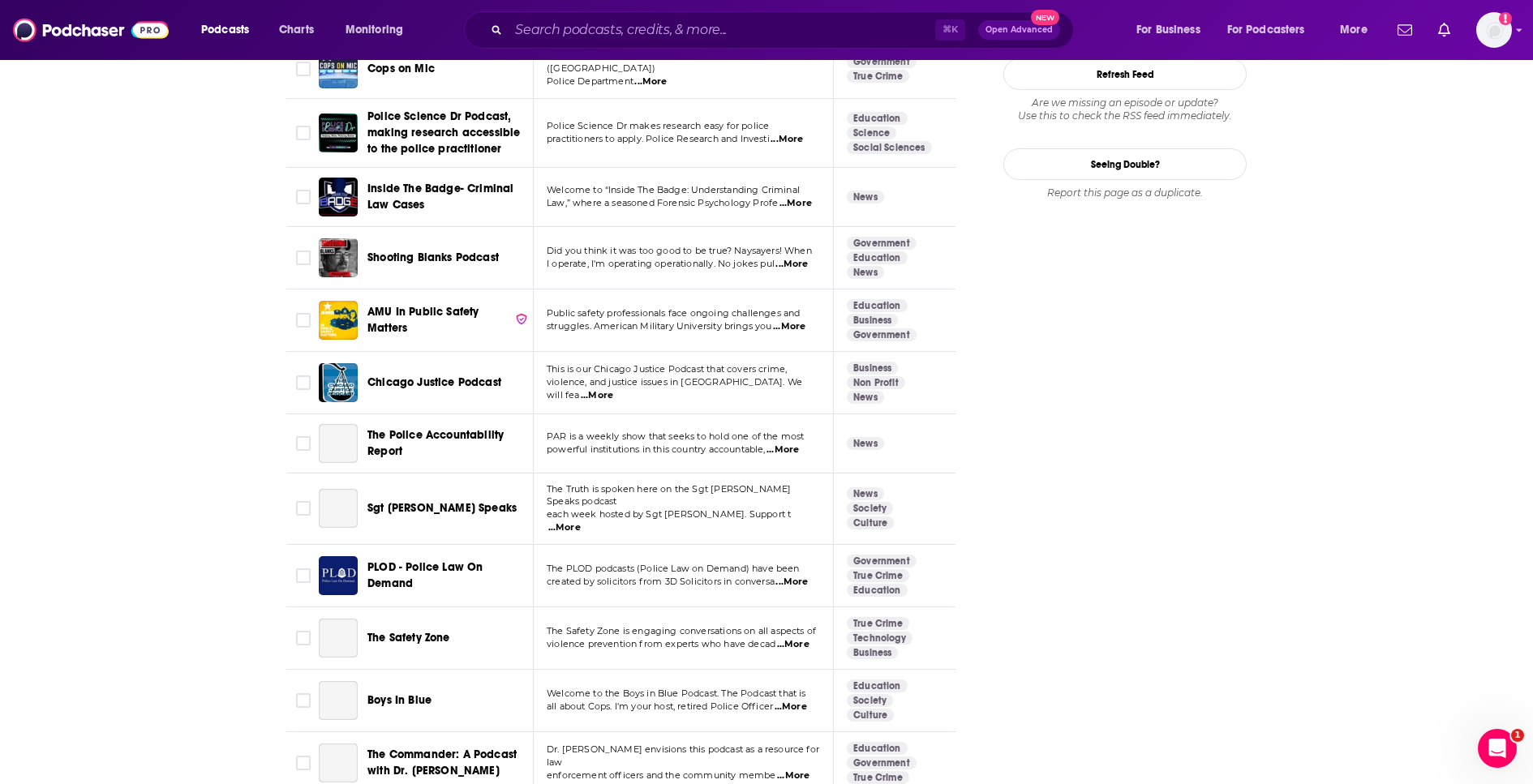
scroll to position [1985, 0]
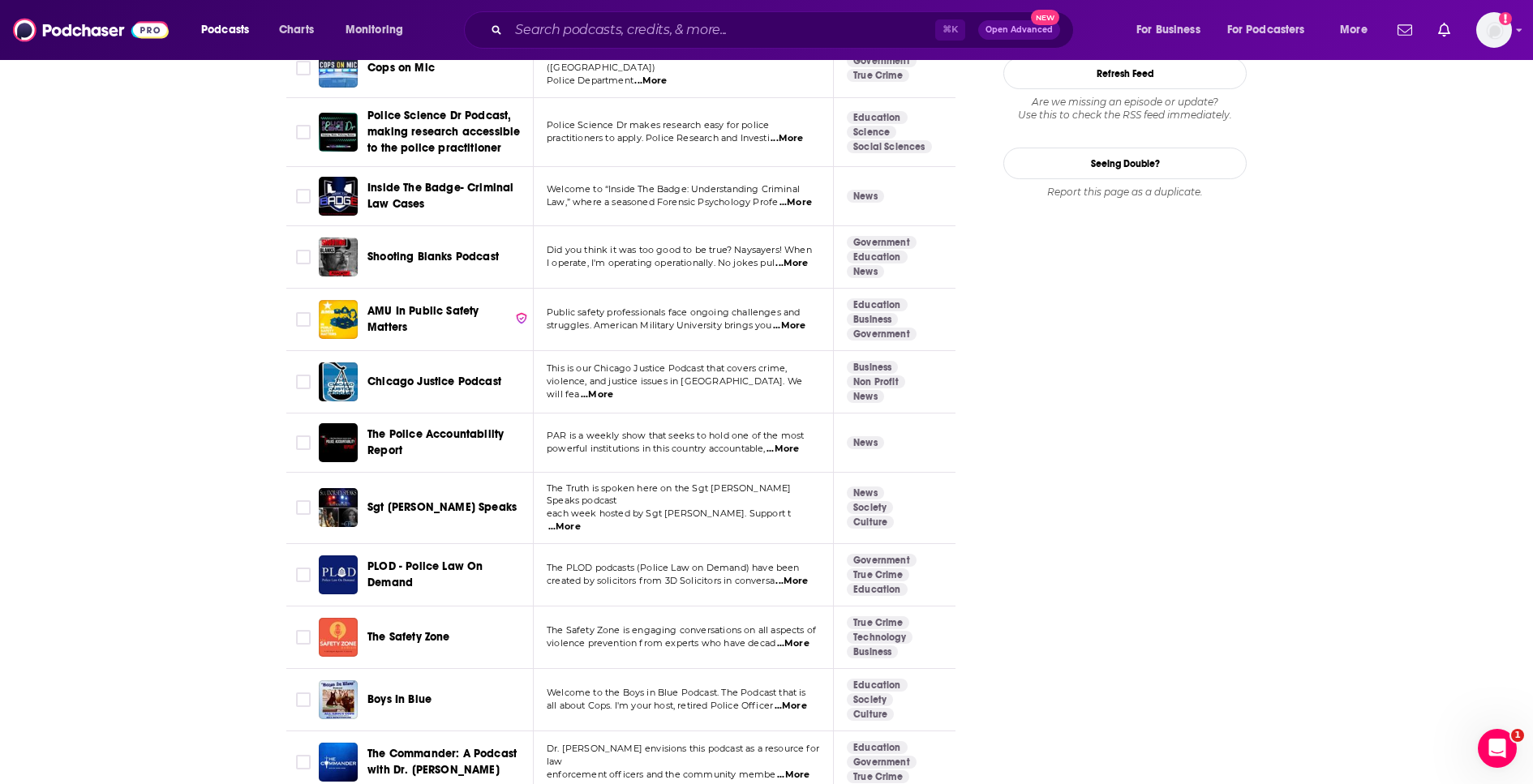
scroll to position [1054, 0]
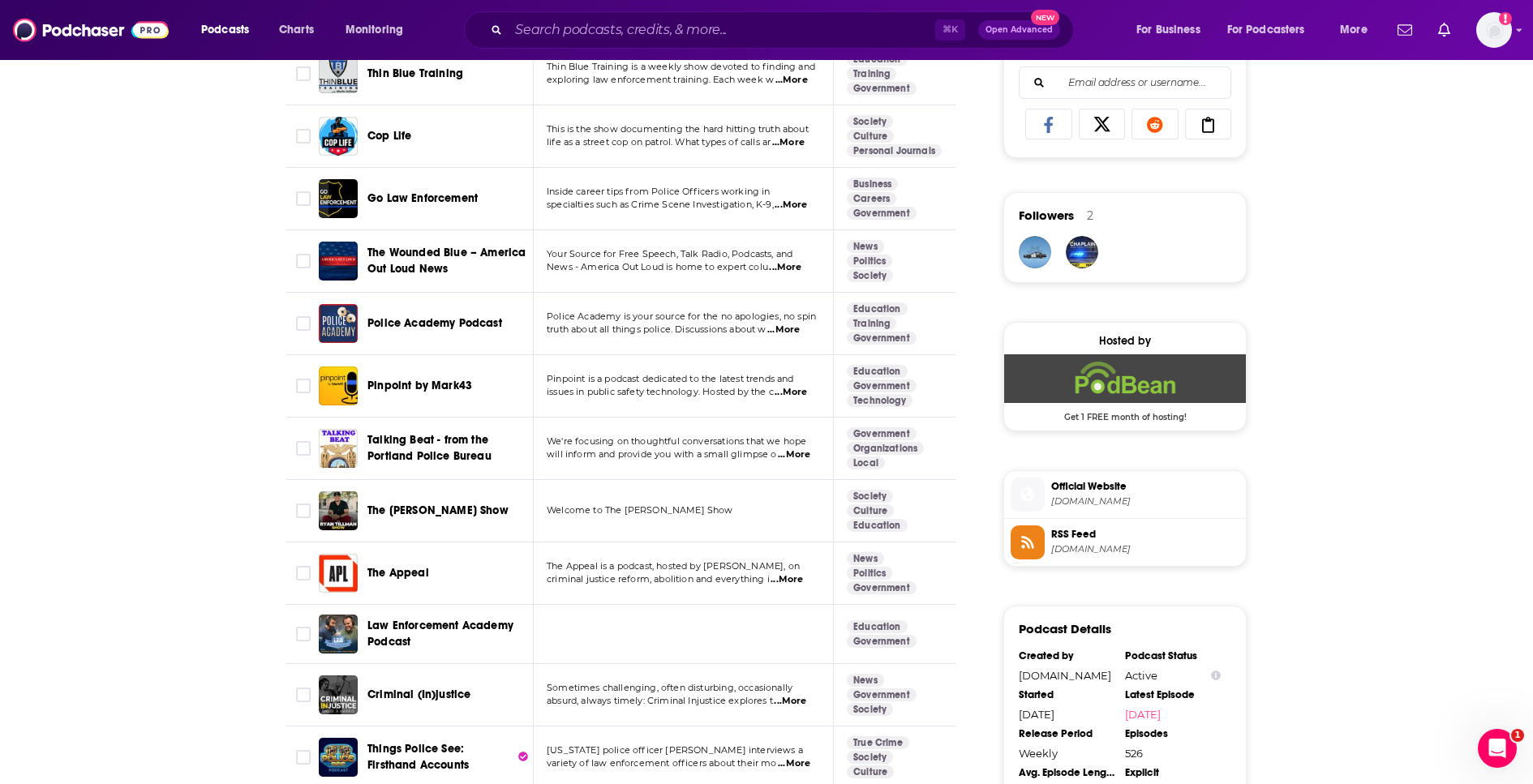
click at [805, 398] on span "...More" at bounding box center [790, 392] width 32 height 13
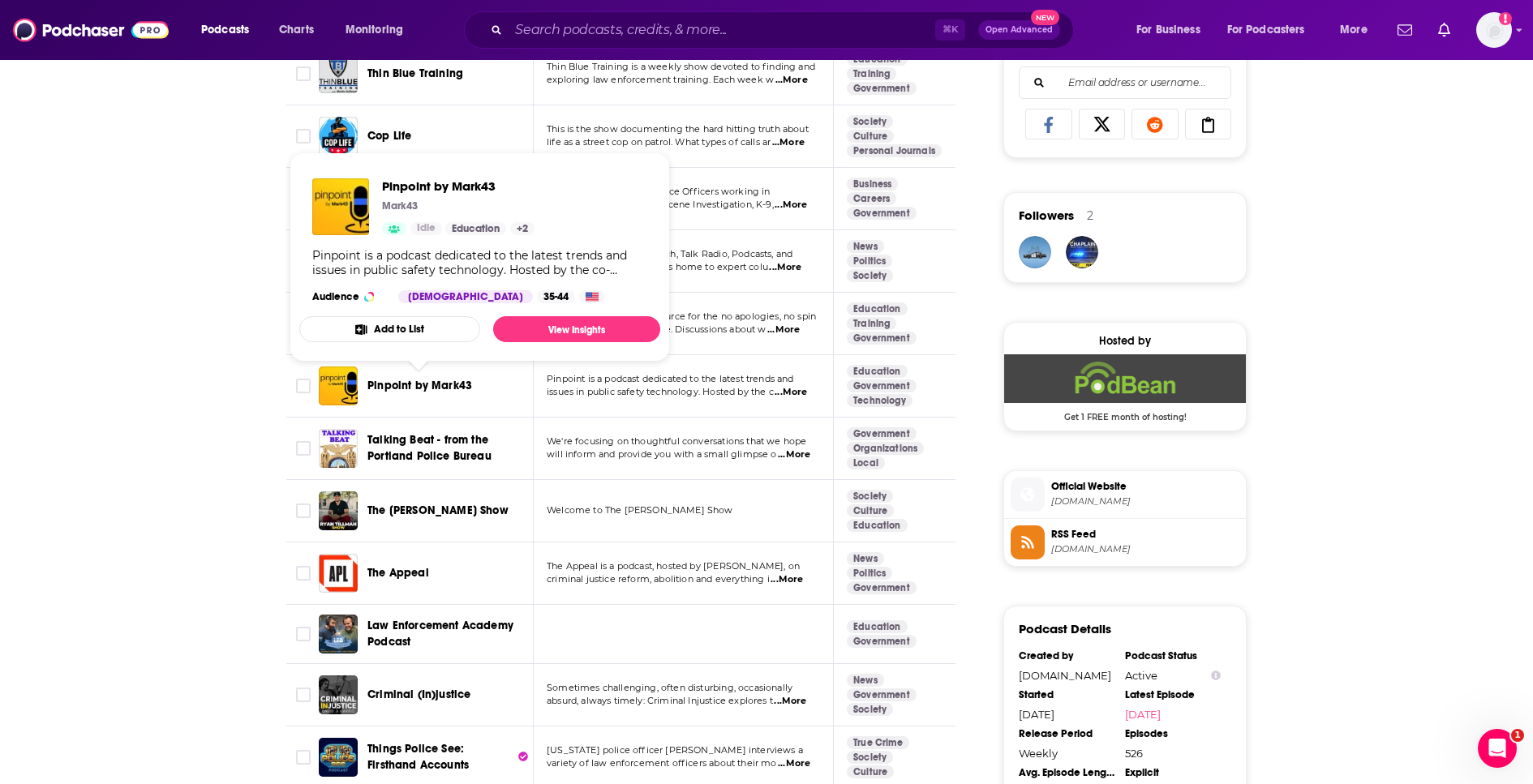
click at [388, 382] on span "Pinpoint by Mark43" at bounding box center [420, 386] width 105 height 14
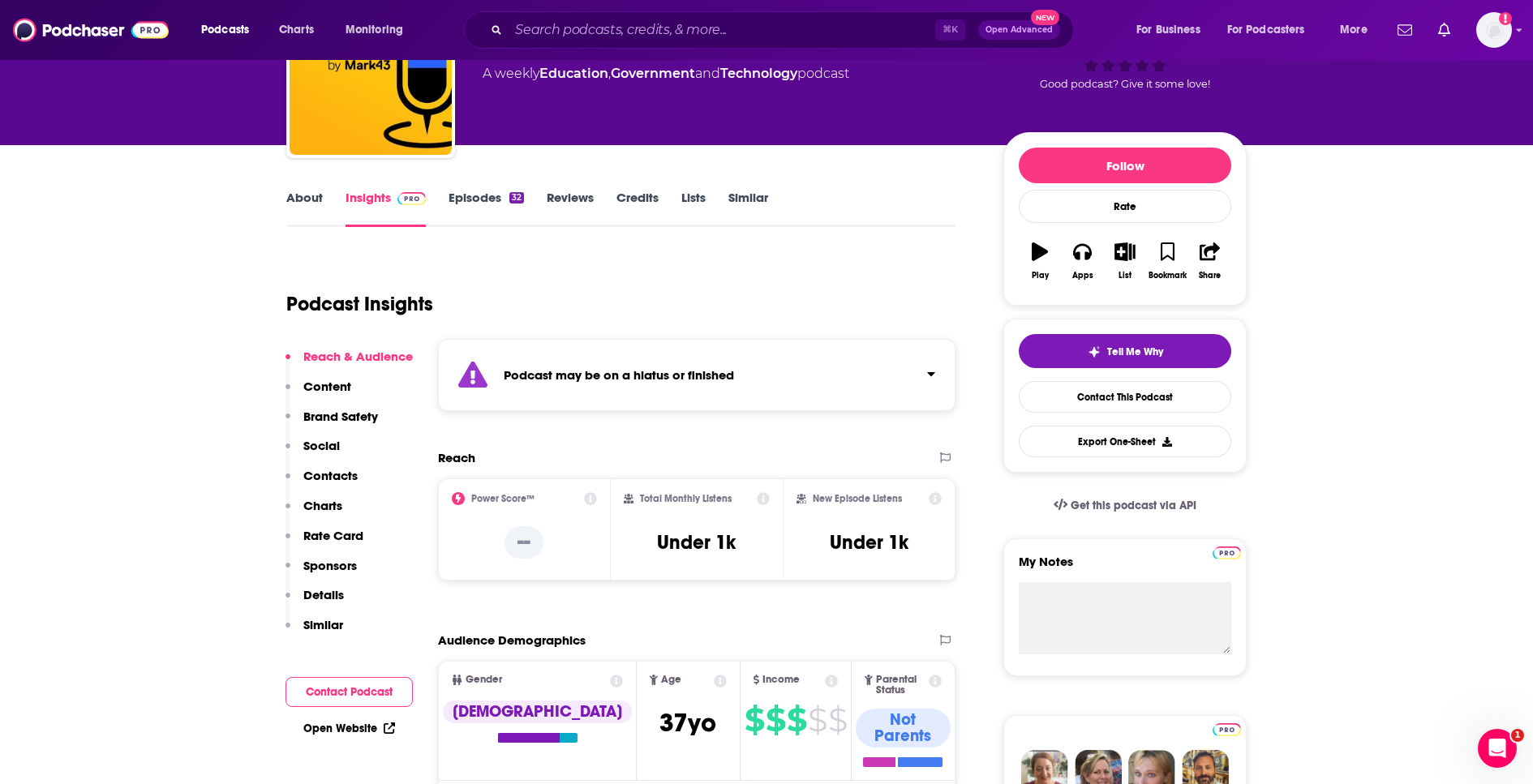
scroll to position [116, 0]
